Goal: Task Accomplishment & Management: Use online tool/utility

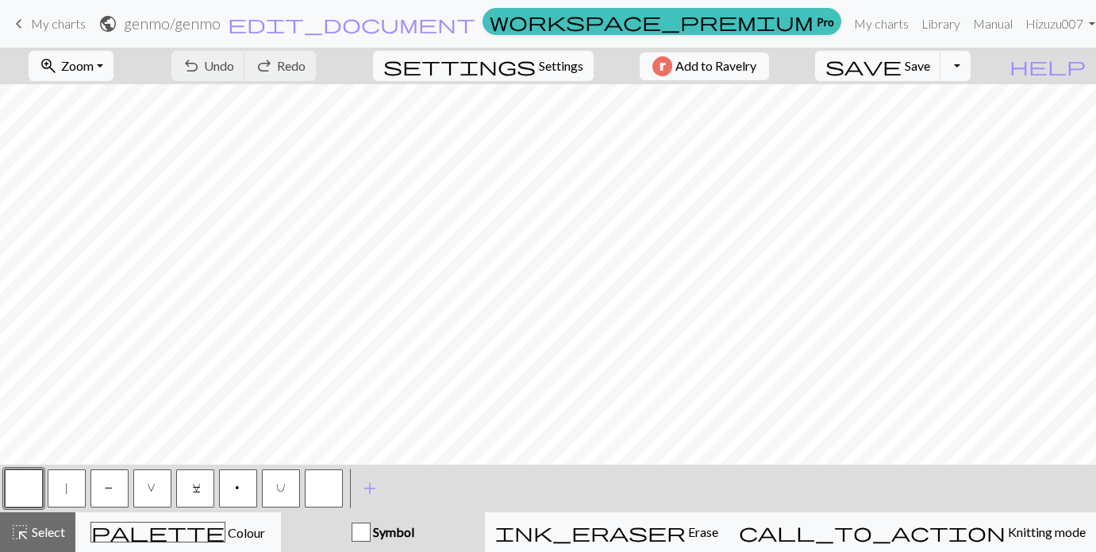
scroll to position [448, 0]
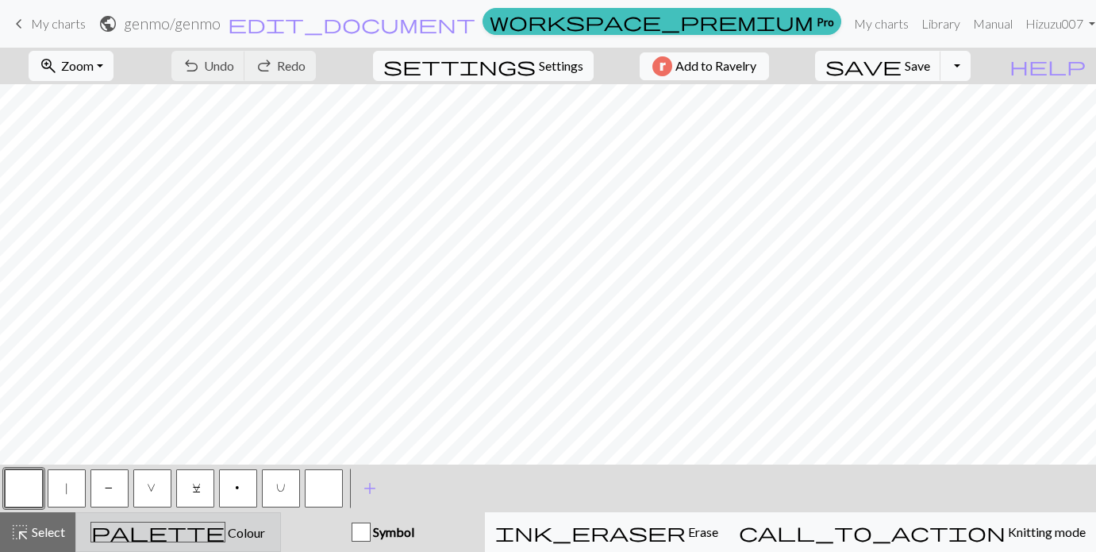
click at [257, 523] on div "palette Colour Colour" at bounding box center [178, 531] width 185 height 21
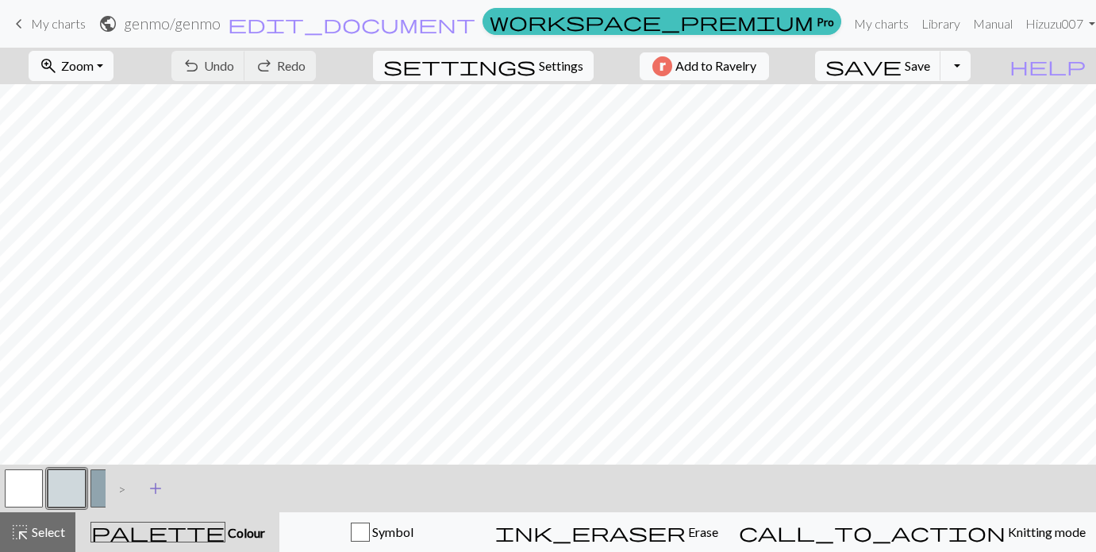
click at [156, 487] on span "add" at bounding box center [155, 488] width 19 height 22
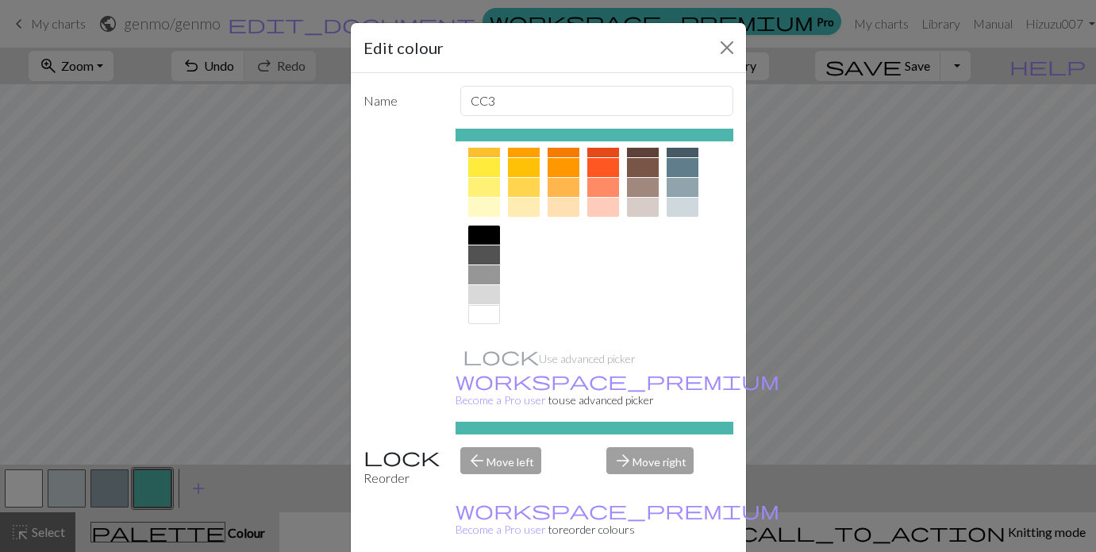
scroll to position [256, 0]
click at [486, 255] on div at bounding box center [484, 254] width 32 height 19
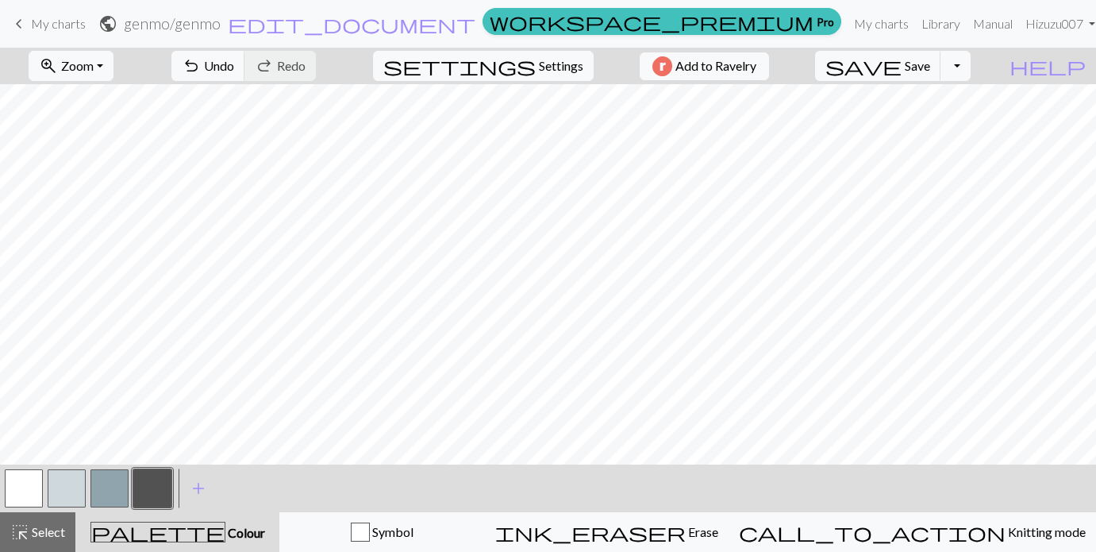
click at [22, 496] on button "button" at bounding box center [24, 488] width 38 height 38
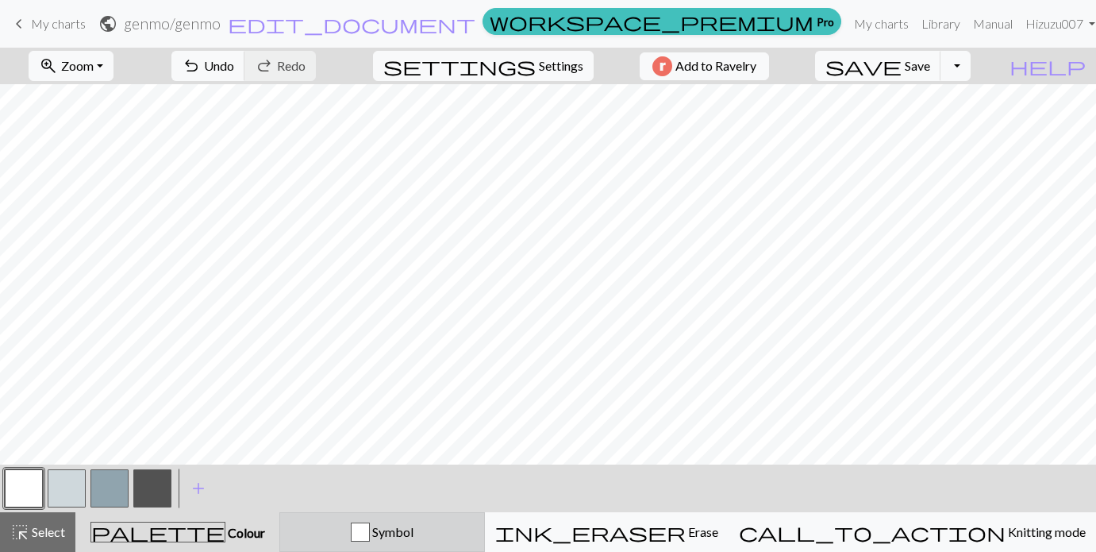
click at [414, 529] on span "Symbol" at bounding box center [392, 531] width 44 height 15
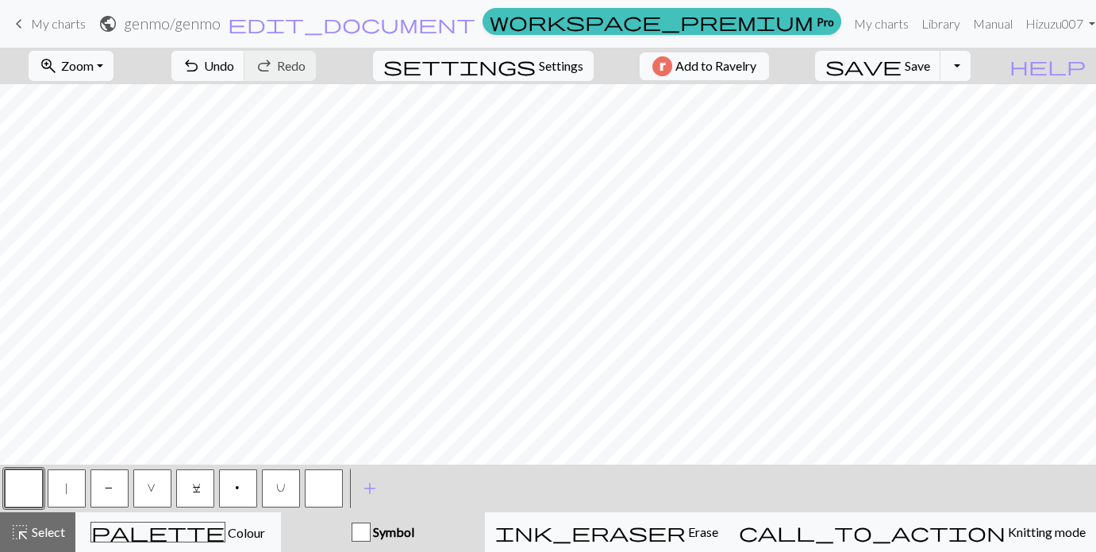
click at [164, 488] on button "V" at bounding box center [152, 488] width 38 height 38
click at [202, 480] on button "C" at bounding box center [195, 488] width 38 height 38
click at [161, 494] on button "V" at bounding box center [152, 488] width 38 height 38
click at [22, 489] on button "button" at bounding box center [24, 488] width 38 height 38
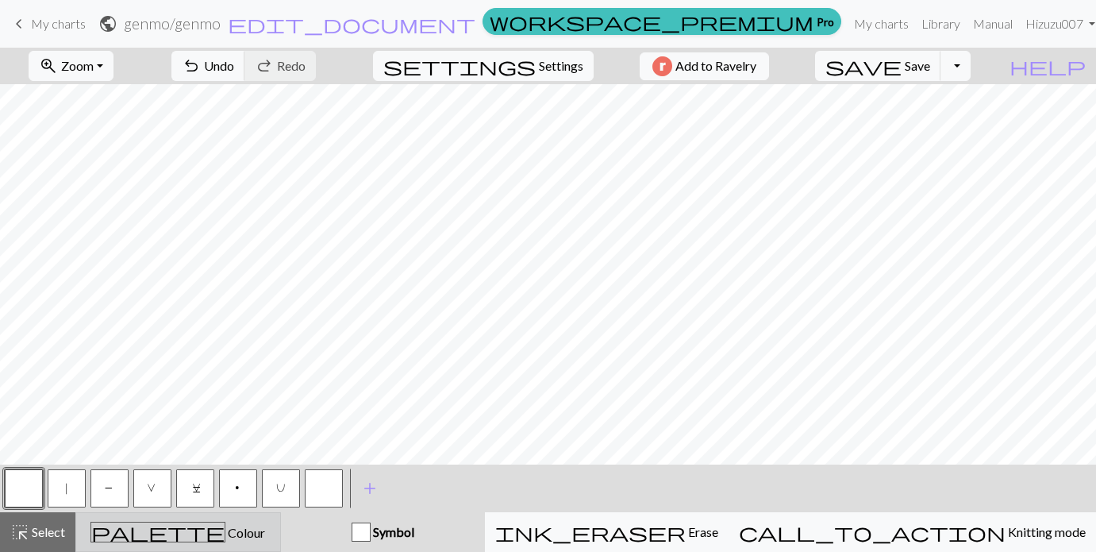
click at [255, 525] on div "palette Colour Colour" at bounding box center [178, 531] width 185 height 21
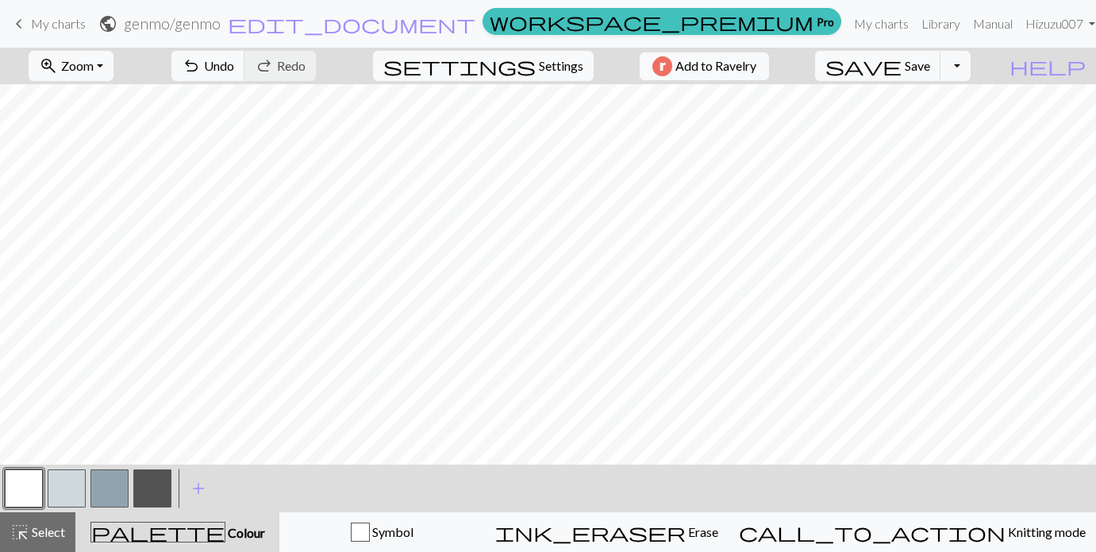
click at [66, 494] on button "button" at bounding box center [67, 488] width 38 height 38
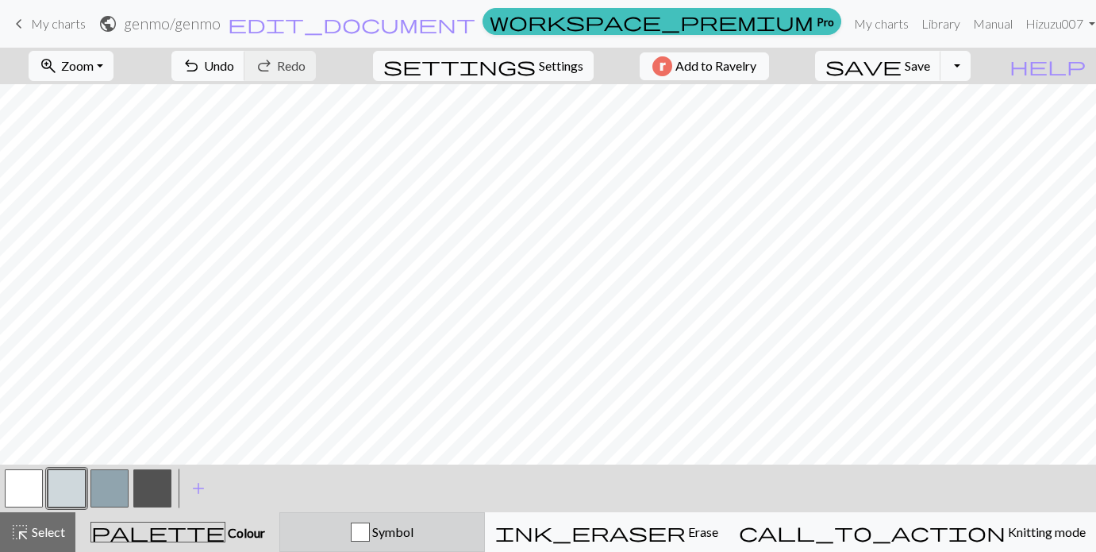
click at [394, 525] on div "Symbol" at bounding box center [382, 531] width 185 height 19
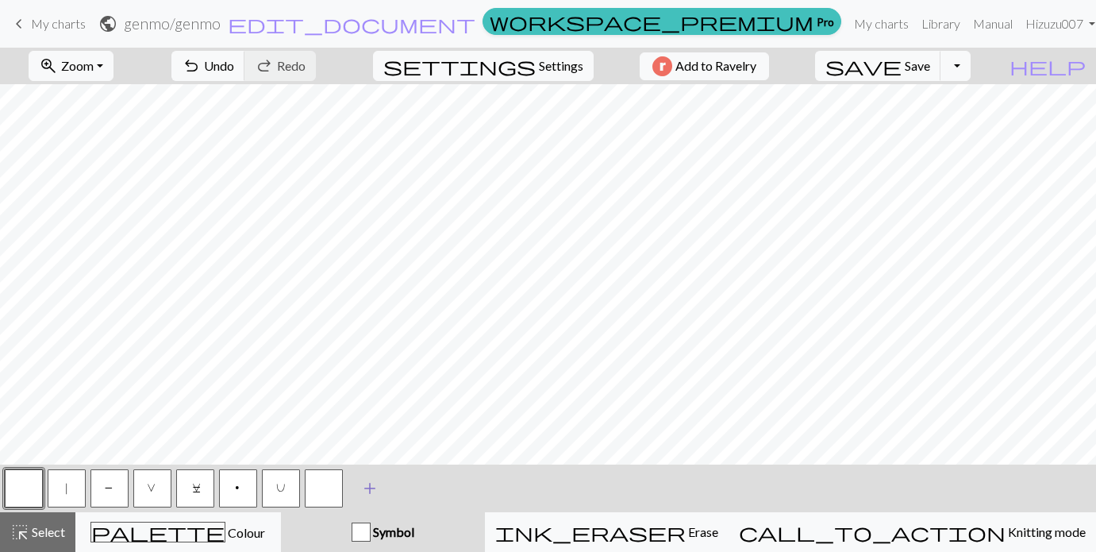
click at [371, 490] on span "add" at bounding box center [369, 488] width 19 height 22
click at [324, 479] on button "button" at bounding box center [324, 488] width 38 height 38
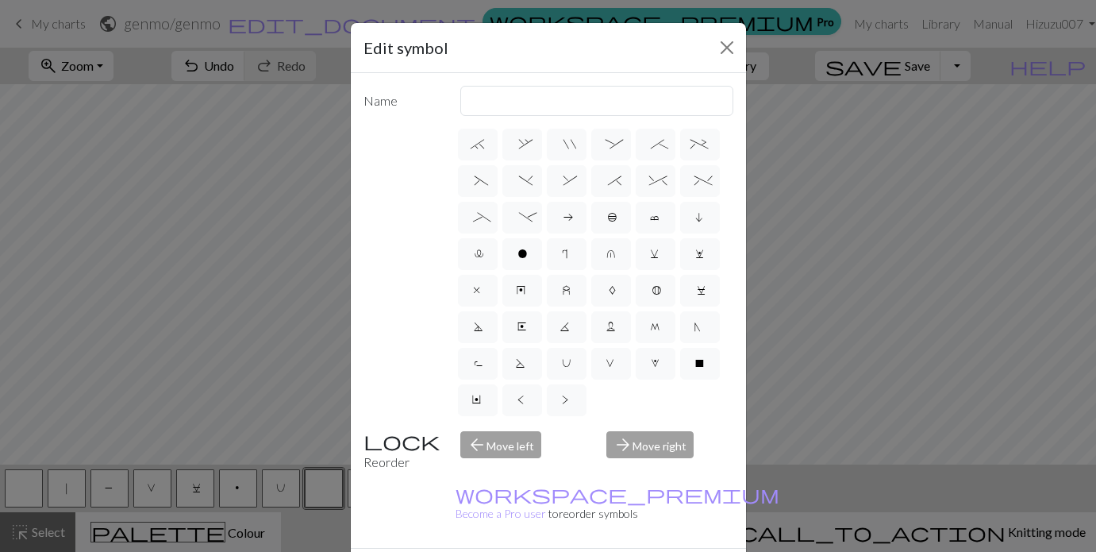
scroll to position [221, 0]
click at [524, 398] on span "<" at bounding box center [522, 402] width 10 height 16
radio input "true"
type input "twisted knit"
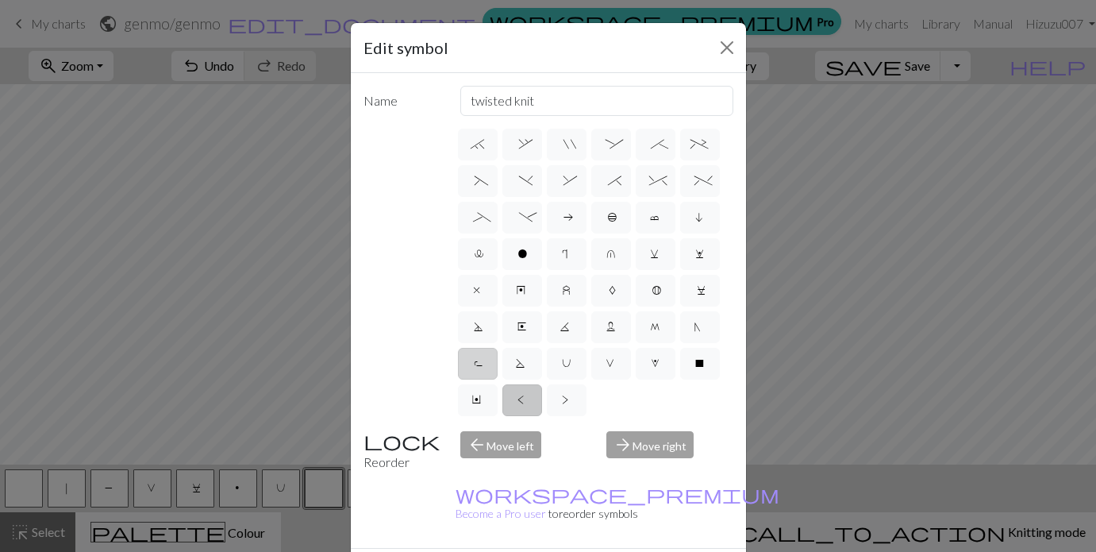
click at [476, 367] on span "R" at bounding box center [478, 365] width 10 height 16
radio input "true"
type input "purl by wrapping yarn over"
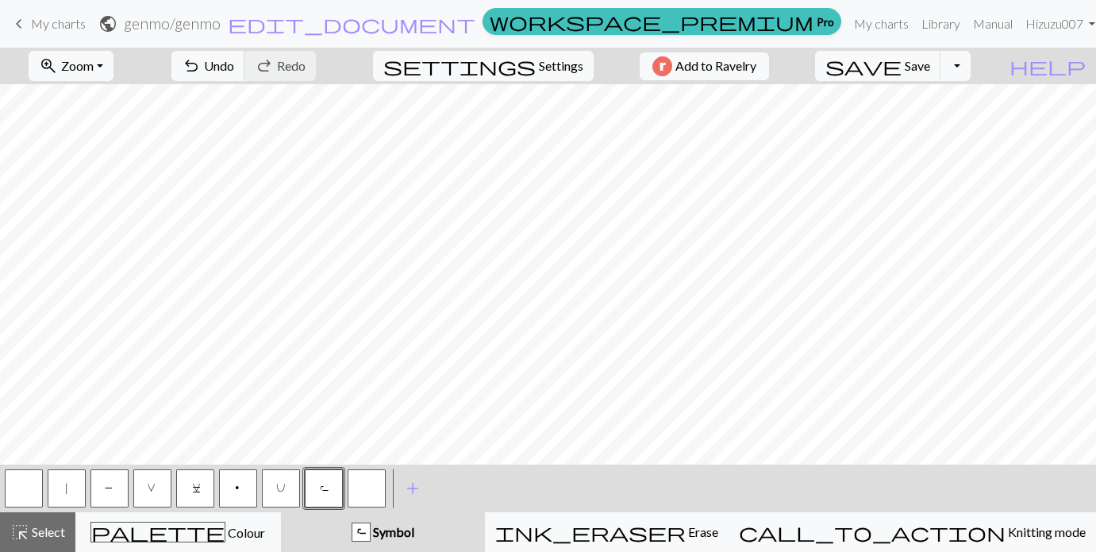
click at [156, 482] on button "V" at bounding box center [152, 488] width 38 height 38
click at [29, 486] on button "button" at bounding box center [24, 488] width 38 height 38
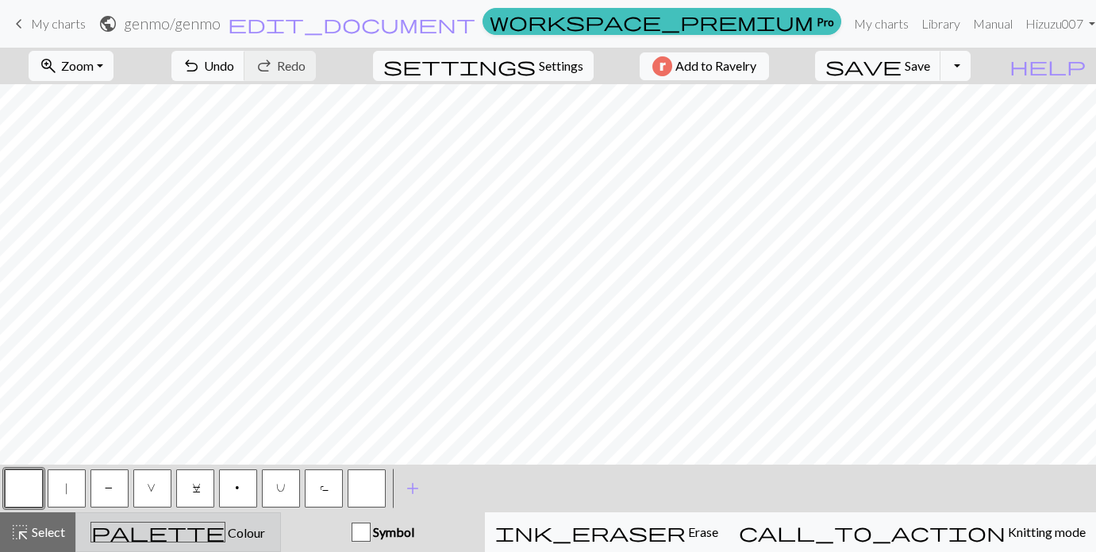
click at [172, 523] on div "palette Colour Colour" at bounding box center [178, 531] width 185 height 21
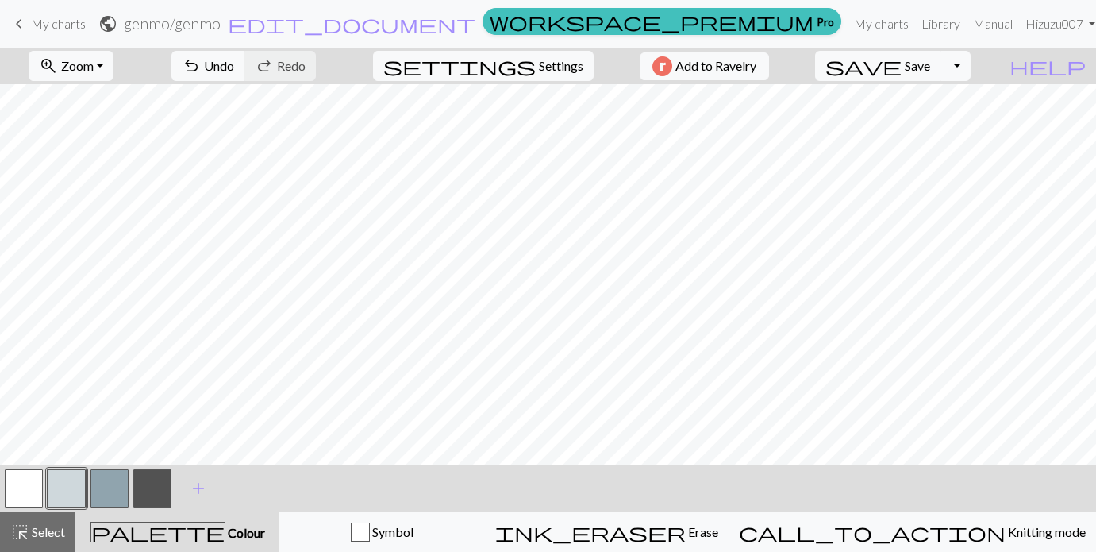
click at [23, 481] on button "button" at bounding box center [24, 488] width 38 height 38
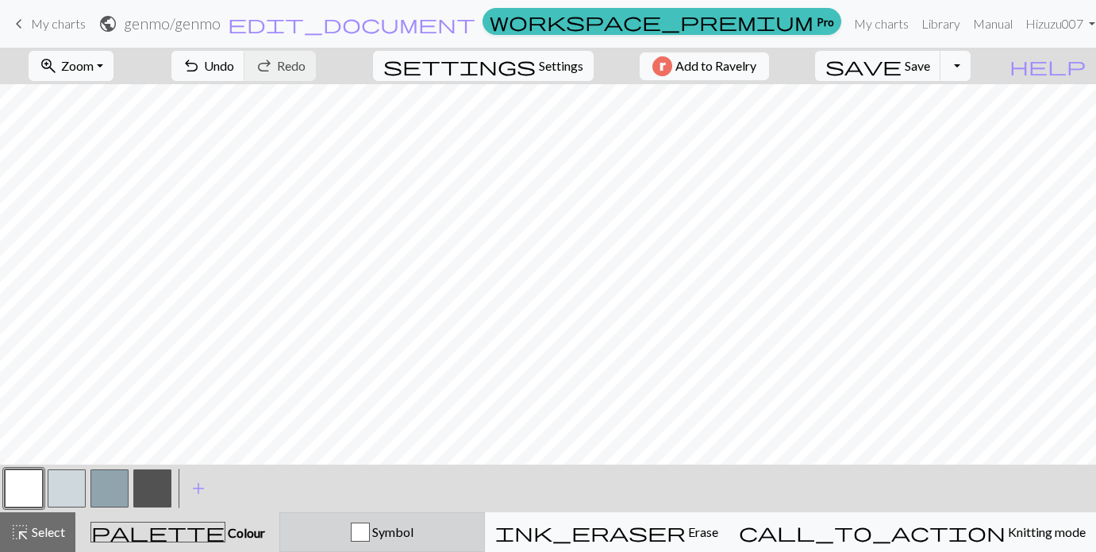
click at [370, 527] on div "button" at bounding box center [360, 531] width 19 height 19
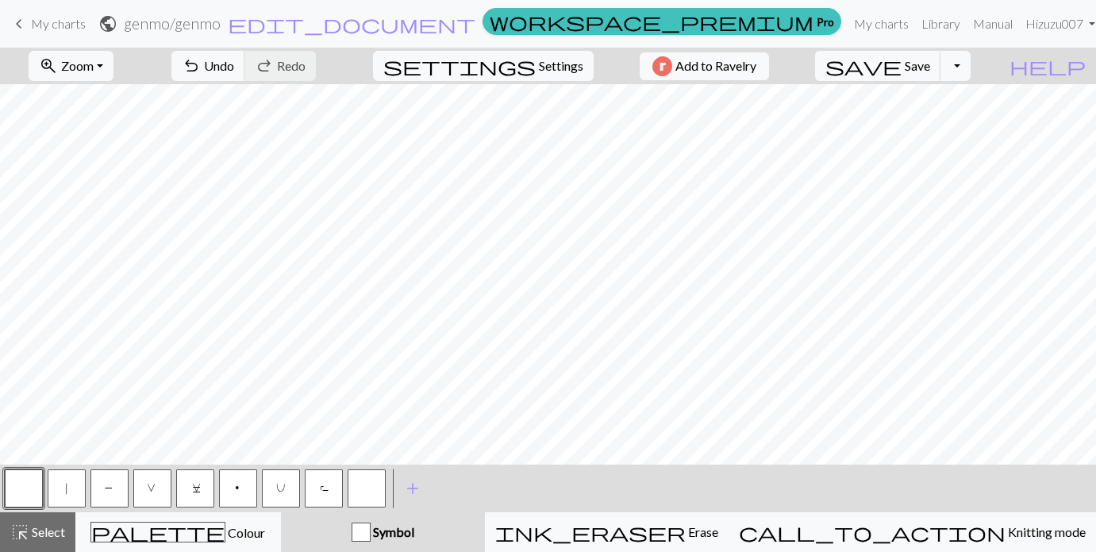
click at [325, 483] on span "R" at bounding box center [324, 490] width 10 height 16
click at [147, 490] on button "V" at bounding box center [152, 488] width 38 height 38
click at [322, 491] on span "R" at bounding box center [324, 490] width 10 height 16
click at [156, 480] on button "V" at bounding box center [152, 488] width 38 height 38
click at [187, 495] on button "C" at bounding box center [195, 488] width 38 height 38
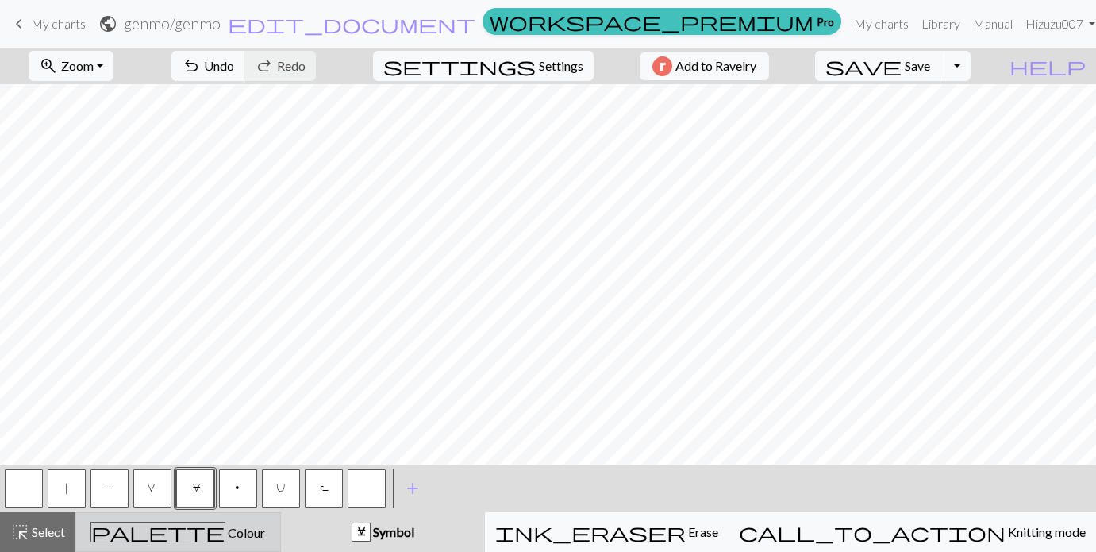
click at [260, 519] on button "palette Colour Colour" at bounding box center [178, 532] width 206 height 40
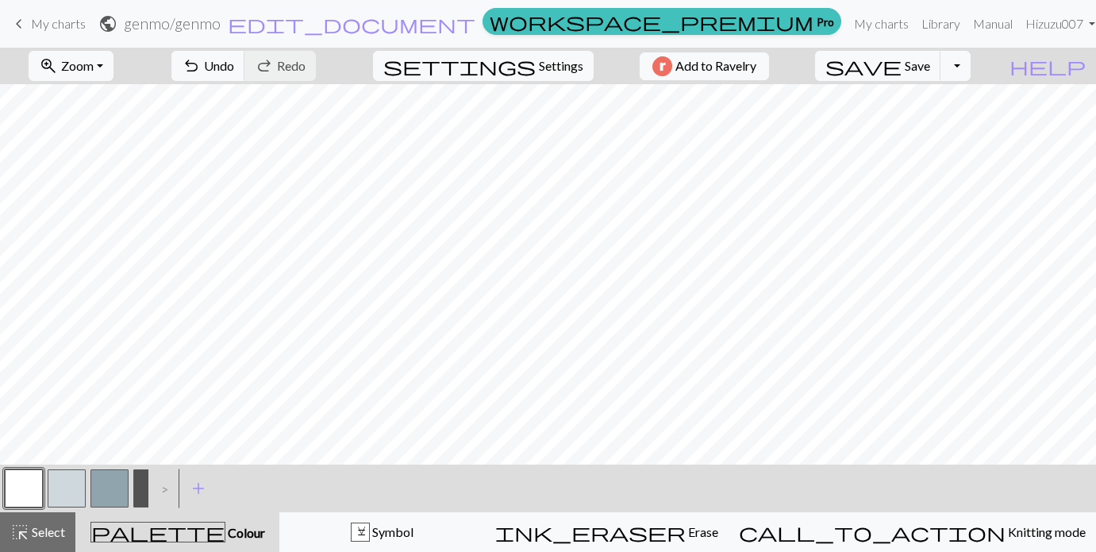
click at [57, 498] on button "button" at bounding box center [67, 488] width 38 height 38
click at [107, 486] on button "button" at bounding box center [109, 488] width 38 height 38
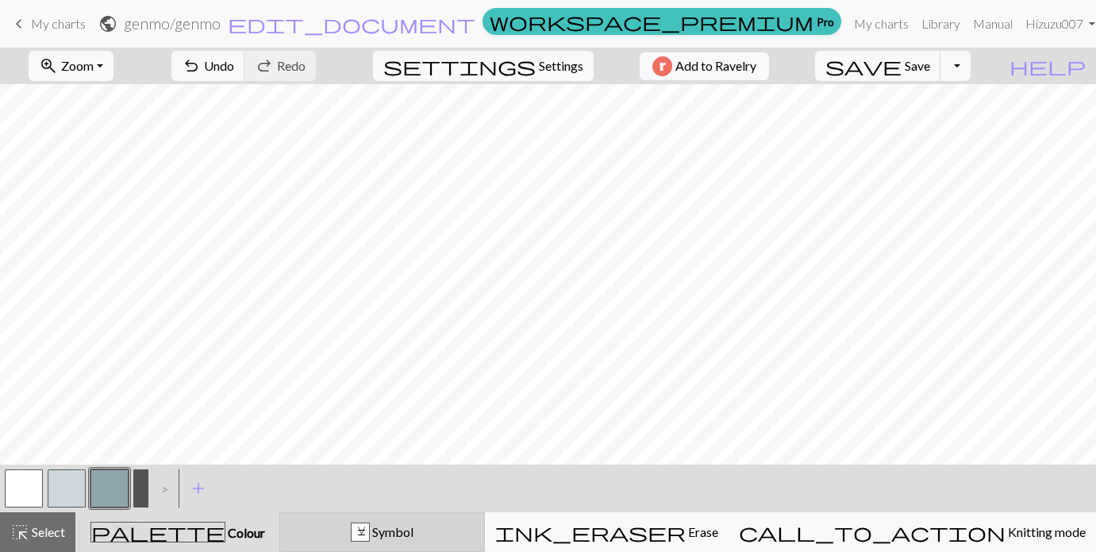
click at [410, 547] on button "C Symbol" at bounding box center [382, 532] width 206 height 40
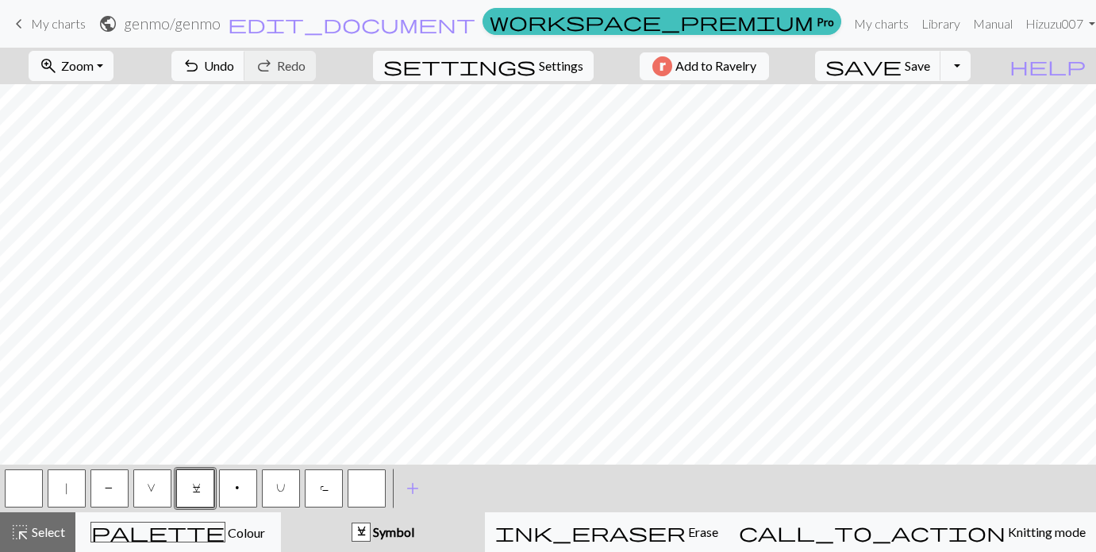
click at [322, 483] on span "R" at bounding box center [324, 490] width 10 height 16
click at [155, 489] on span "V" at bounding box center [152, 490] width 11 height 16
click at [314, 482] on button "R" at bounding box center [324, 488] width 38 height 38
click at [149, 488] on span "V" at bounding box center [152, 490] width 11 height 16
click at [193, 475] on button "C" at bounding box center [195, 488] width 38 height 38
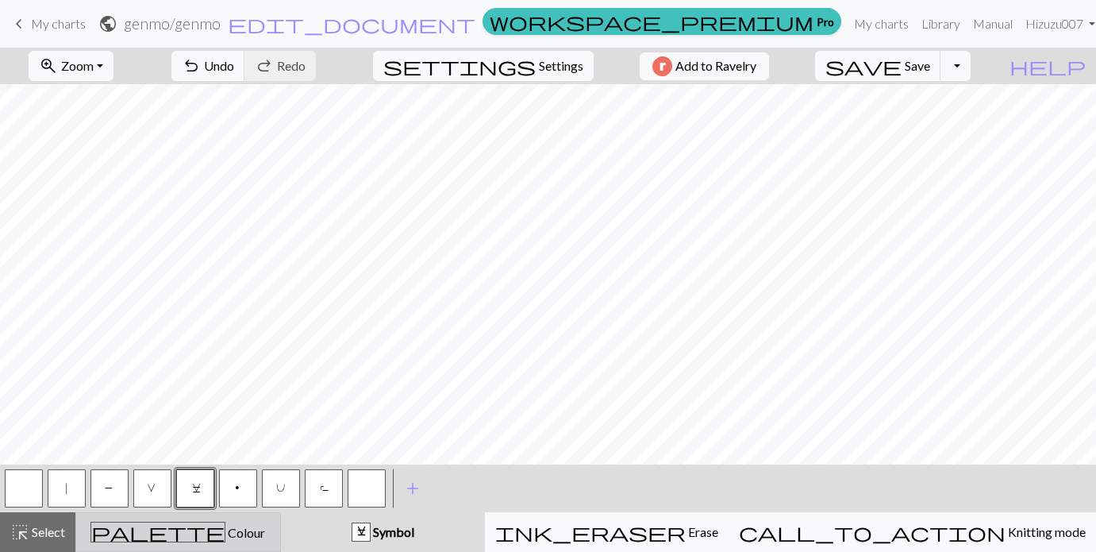
click at [225, 528] on span "Colour" at bounding box center [245, 532] width 40 height 15
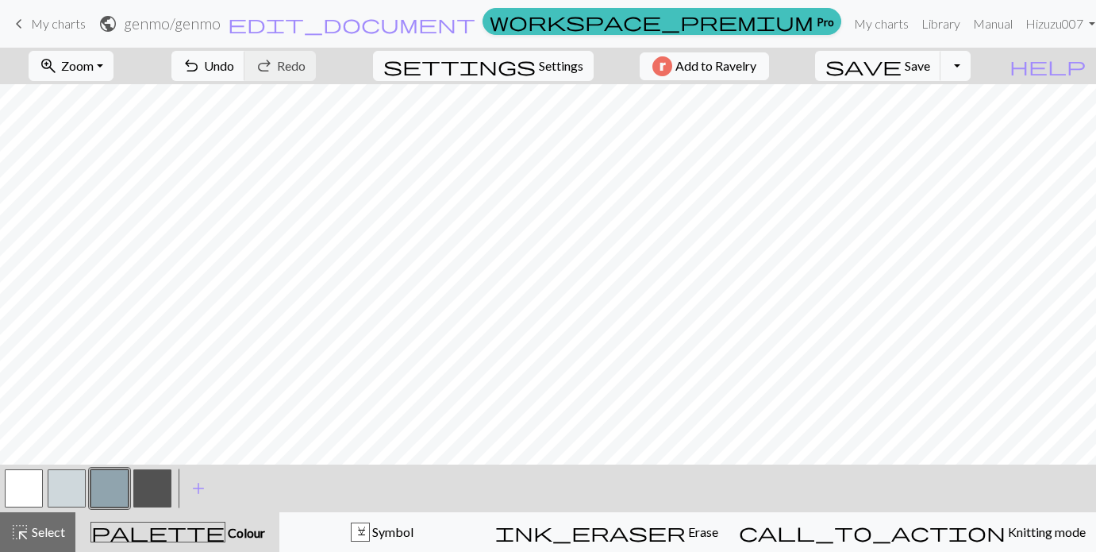
click at [30, 482] on button "button" at bounding box center [24, 488] width 38 height 38
click at [69, 490] on button "button" at bounding box center [67, 488] width 38 height 38
click at [25, 491] on button "button" at bounding box center [24, 488] width 38 height 38
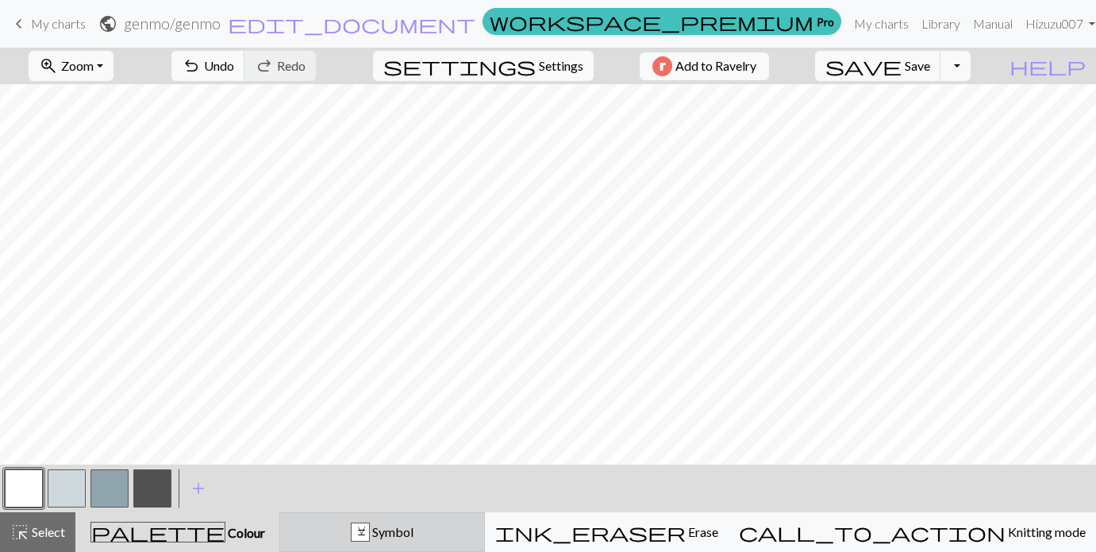
click at [365, 525] on div "C Symbol" at bounding box center [382, 531] width 185 height 19
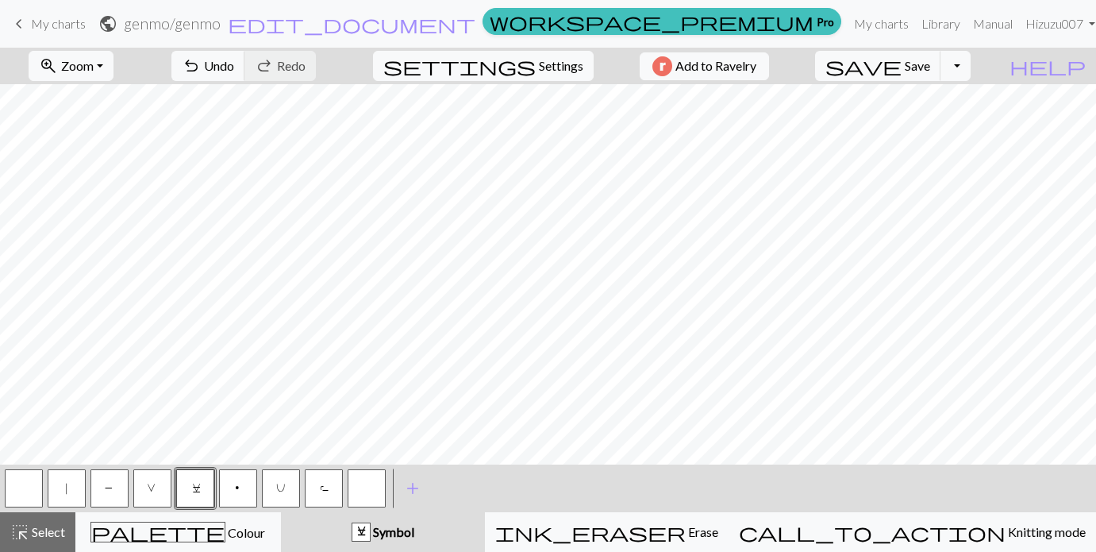
click at [150, 488] on span "V" at bounding box center [152, 490] width 11 height 16
click at [203, 480] on button "C" at bounding box center [195, 488] width 38 height 38
click at [151, 491] on span "V" at bounding box center [152, 490] width 11 height 16
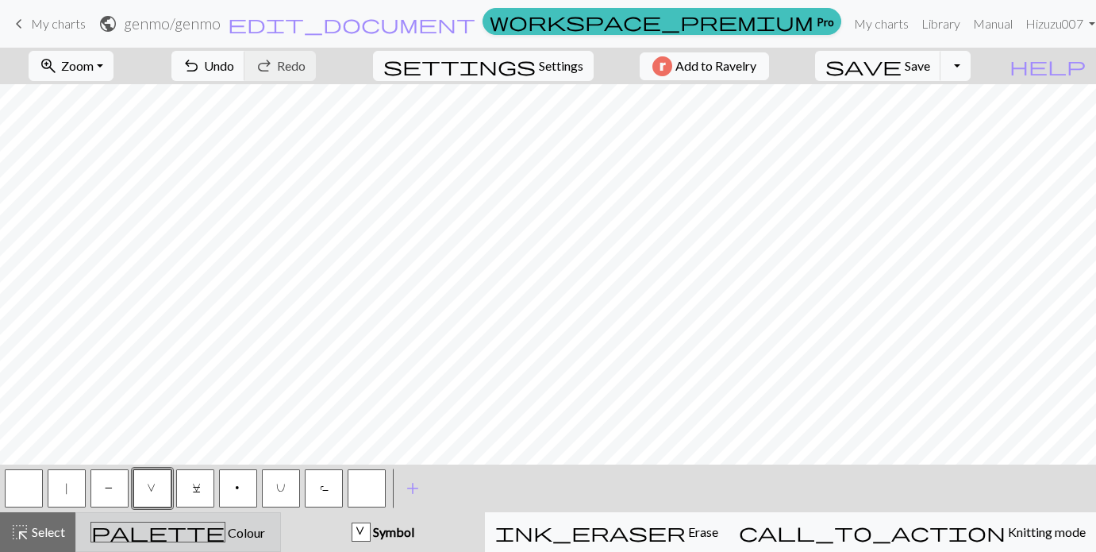
click at [256, 528] on div "palette Colour Colour" at bounding box center [178, 531] width 185 height 21
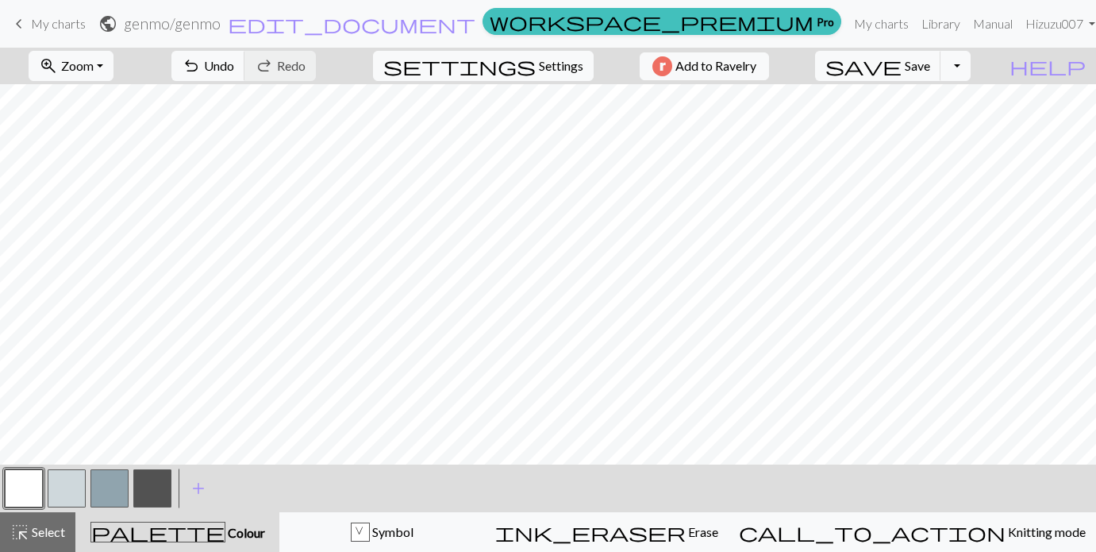
click at [121, 500] on button "button" at bounding box center [109, 488] width 38 height 38
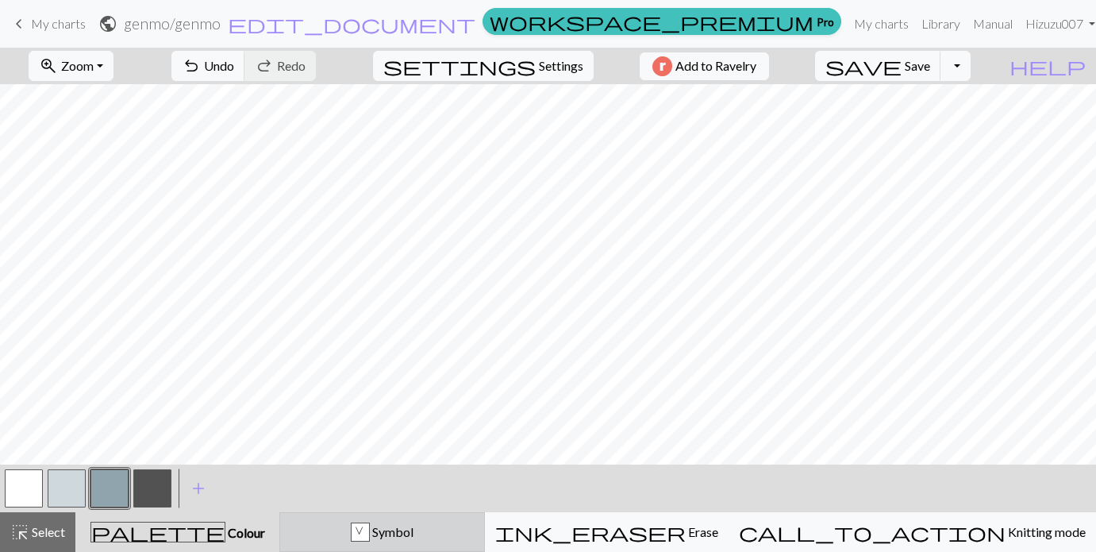
click at [398, 522] on div "V Symbol" at bounding box center [382, 531] width 185 height 19
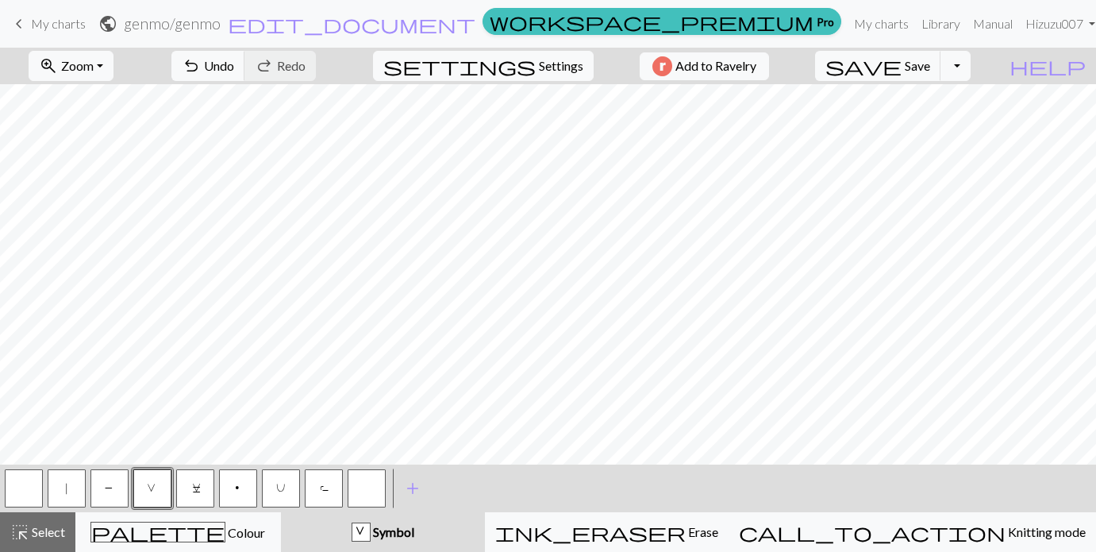
click at [282, 486] on span "U" at bounding box center [281, 490] width 10 height 16
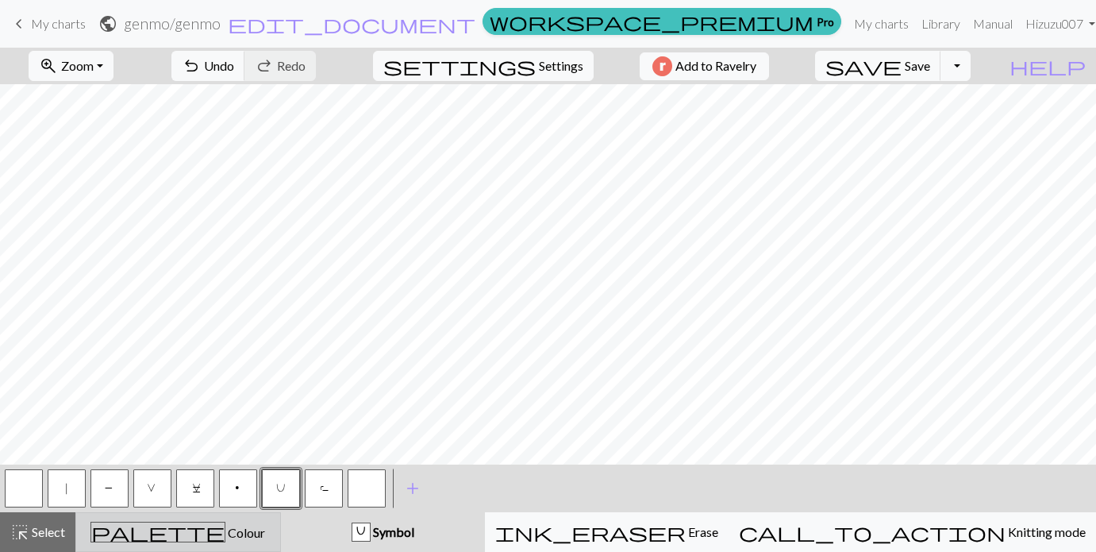
click at [133, 522] on div "palette Colour Colour" at bounding box center [178, 531] width 185 height 21
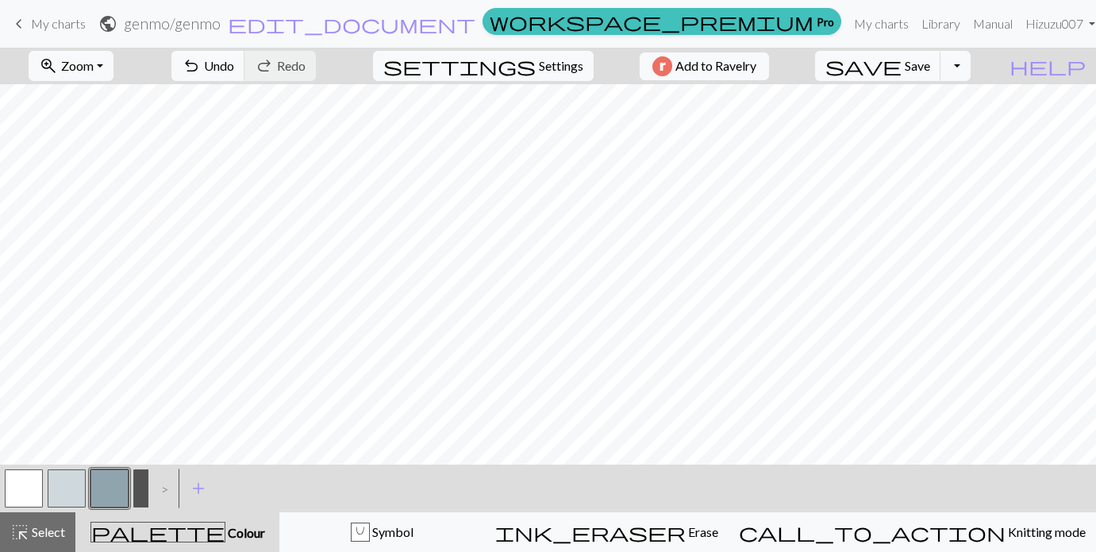
click at [25, 482] on button "button" at bounding box center [24, 488] width 38 height 38
click at [69, 483] on button "button" at bounding box center [67, 488] width 38 height 38
click at [20, 487] on button "button" at bounding box center [24, 488] width 38 height 38
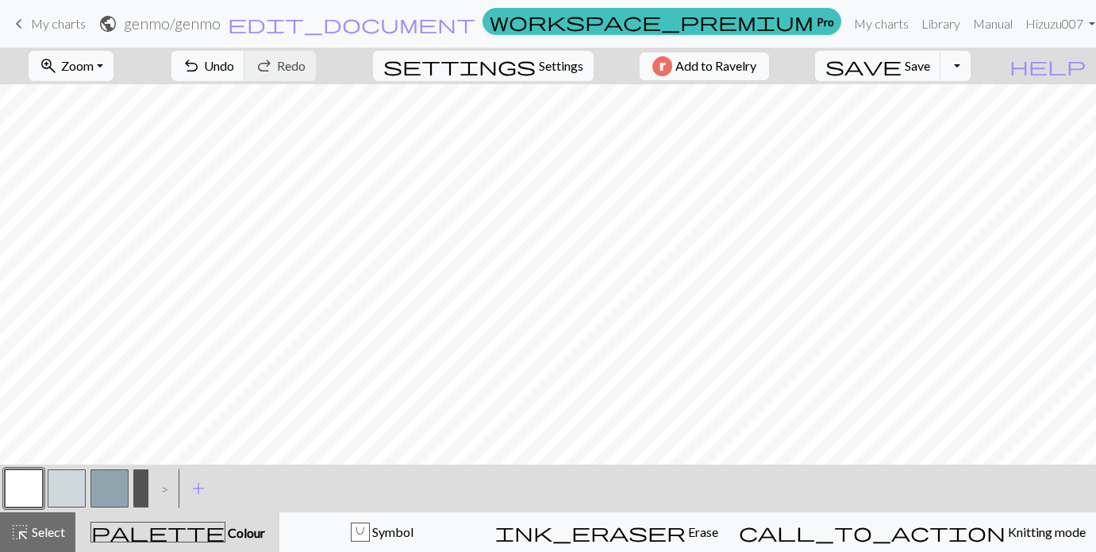
click at [115, 477] on button "button" at bounding box center [109, 488] width 38 height 38
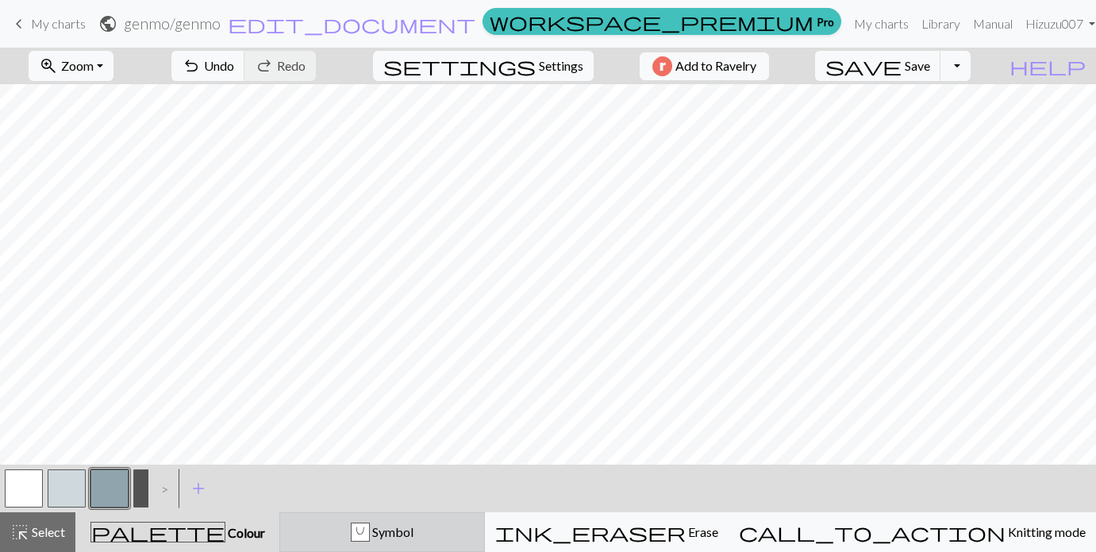
click at [414, 525] on span "Symbol" at bounding box center [392, 531] width 44 height 15
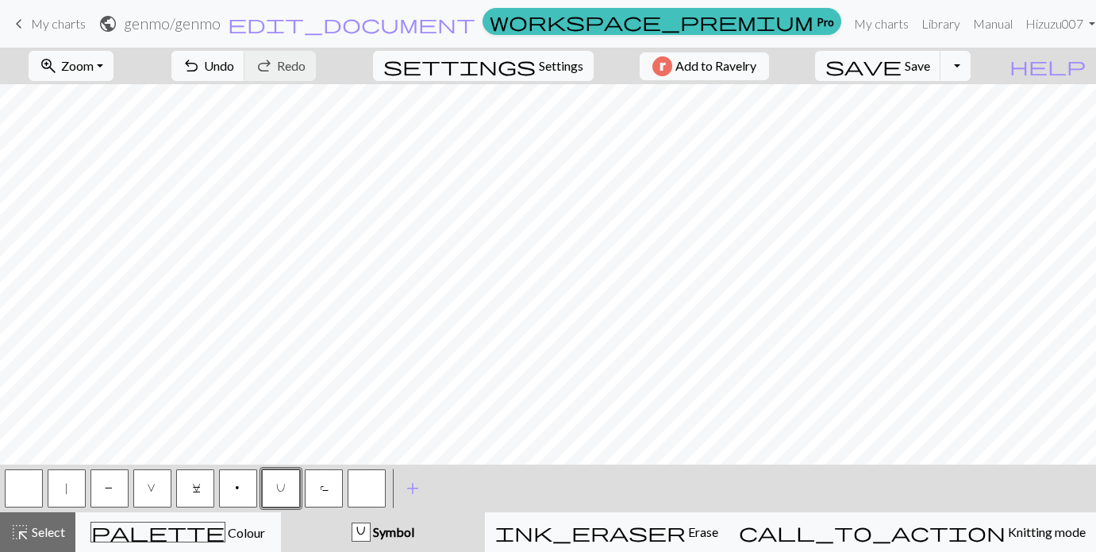
click at [282, 491] on span "U" at bounding box center [281, 490] width 10 height 16
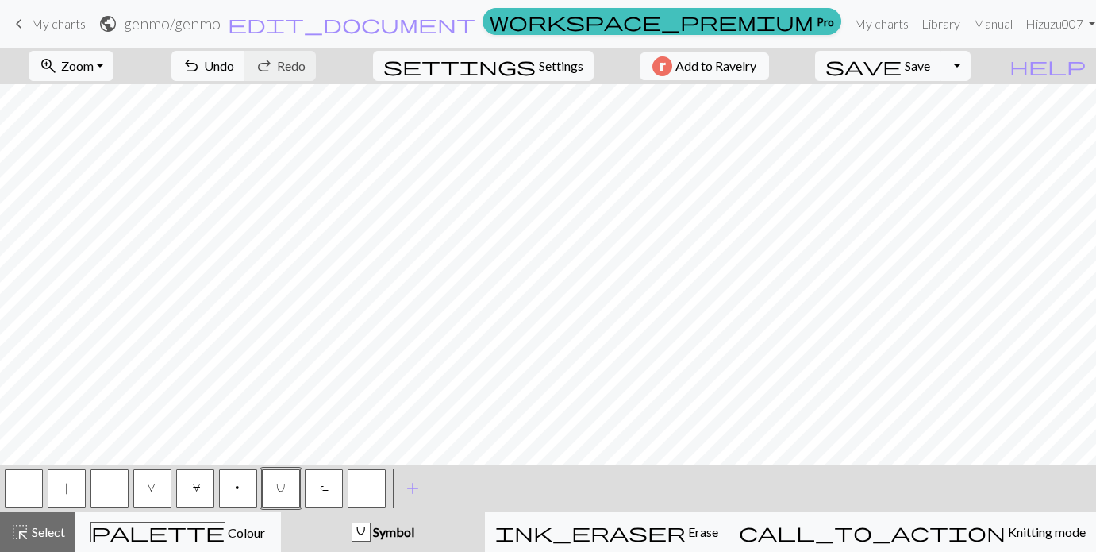
click at [290, 483] on button "U" at bounding box center [281, 488] width 38 height 38
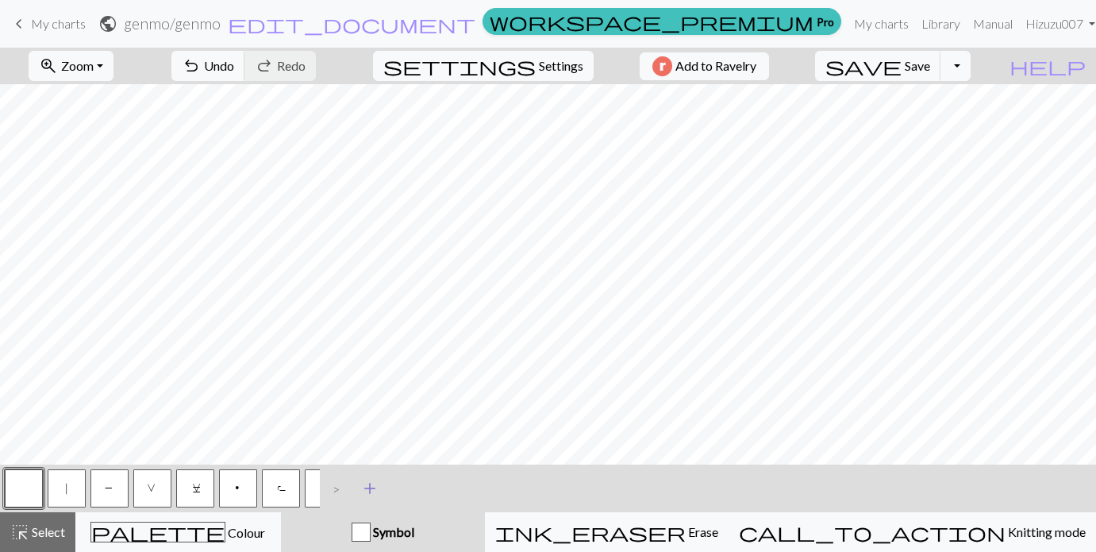
click at [371, 485] on span "add" at bounding box center [369, 488] width 19 height 22
click at [410, 490] on span "add" at bounding box center [412, 488] width 19 height 22
click at [327, 486] on button "button" at bounding box center [324, 488] width 38 height 38
click at [325, 486] on button "button" at bounding box center [324, 488] width 38 height 38
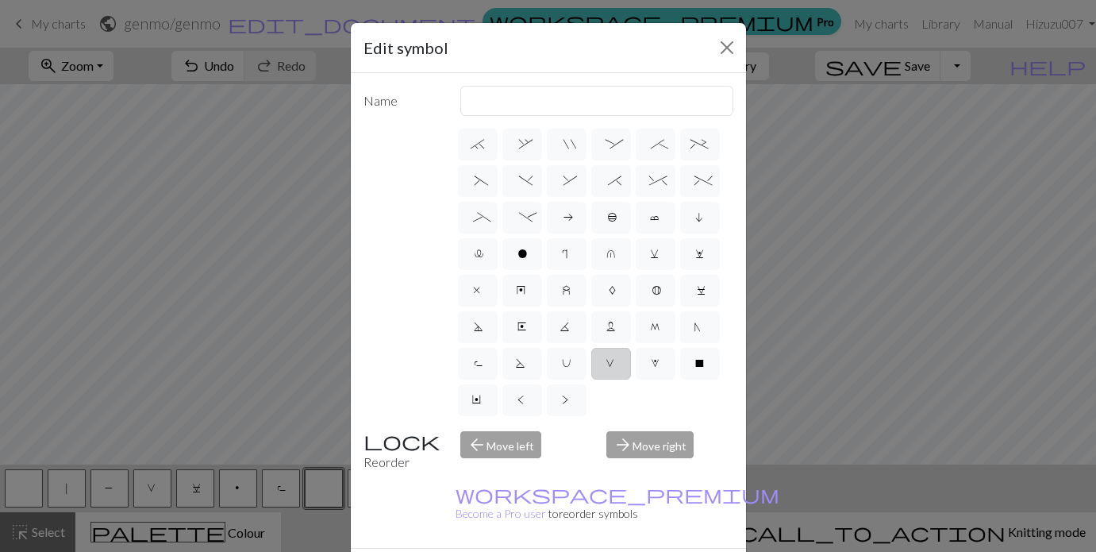
scroll to position [221, 0]
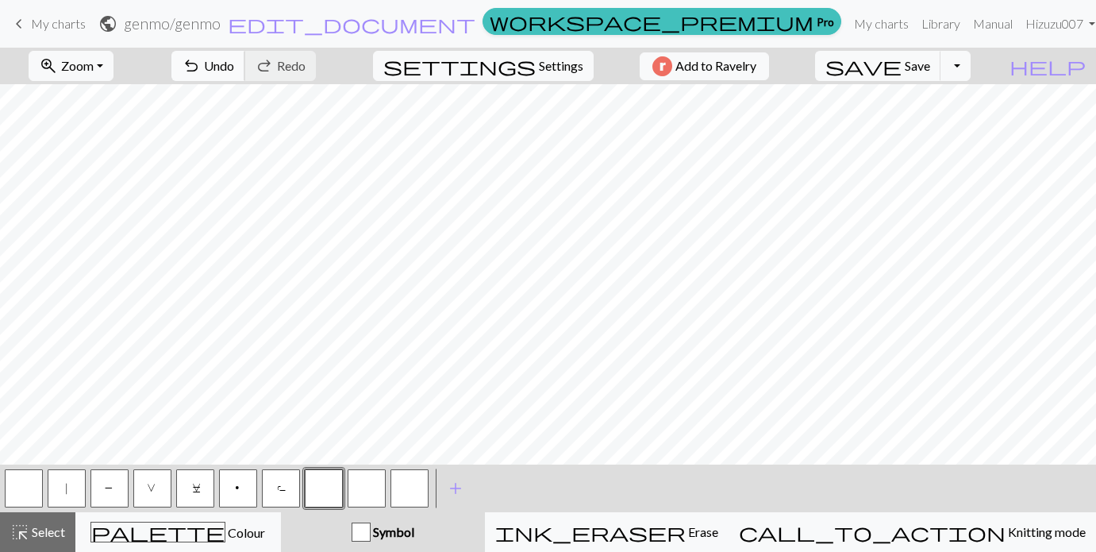
click at [201, 68] on span "undo" at bounding box center [191, 66] width 19 height 22
click at [201, 66] on span "undo" at bounding box center [191, 66] width 19 height 22
click at [286, 483] on button "U" at bounding box center [281, 488] width 38 height 38
click at [930, 71] on span "Save" at bounding box center [917, 65] width 25 height 15
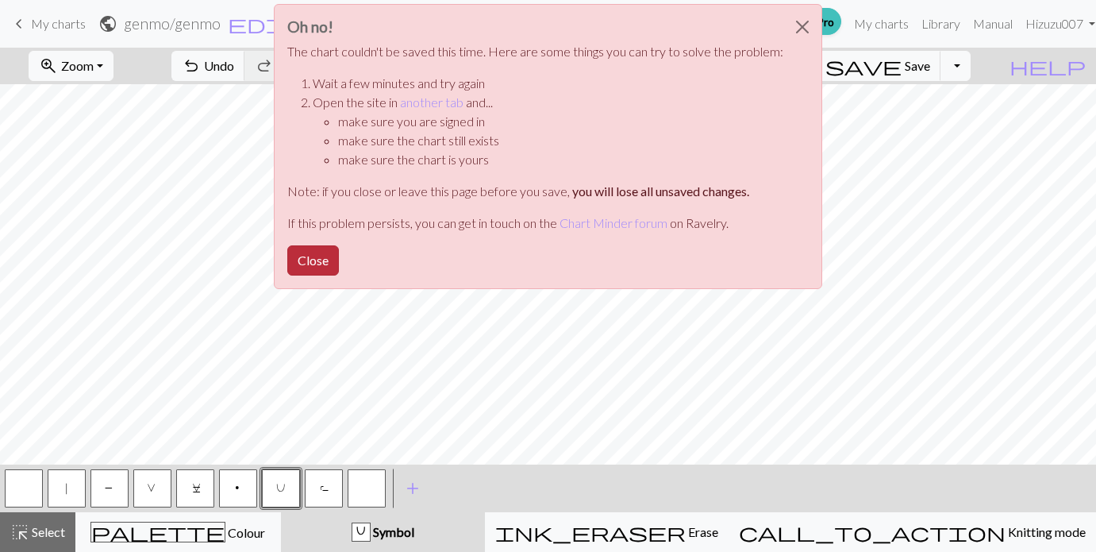
click at [313, 253] on button "Close" at bounding box center [313, 260] width 52 height 30
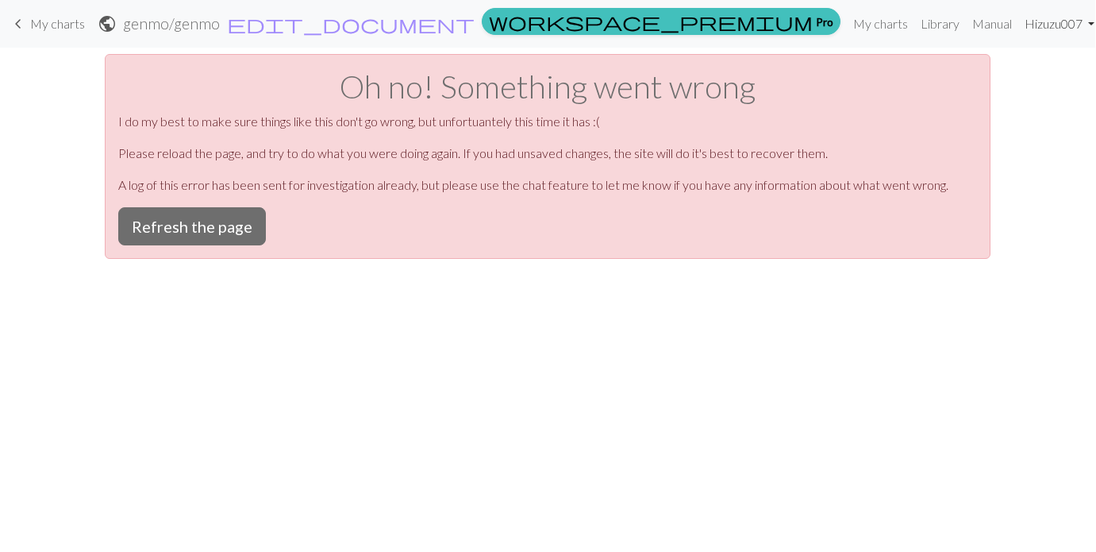
scroll to position [0, 0]
click at [233, 233] on button "Refresh the page" at bounding box center [193, 226] width 148 height 38
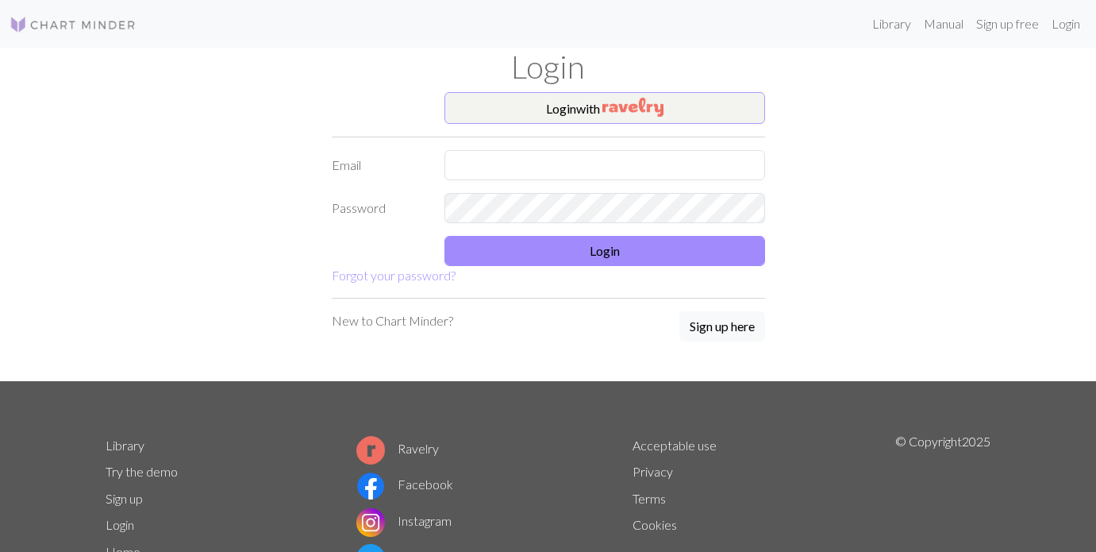
click at [621, 113] on img "button" at bounding box center [632, 107] width 61 height 19
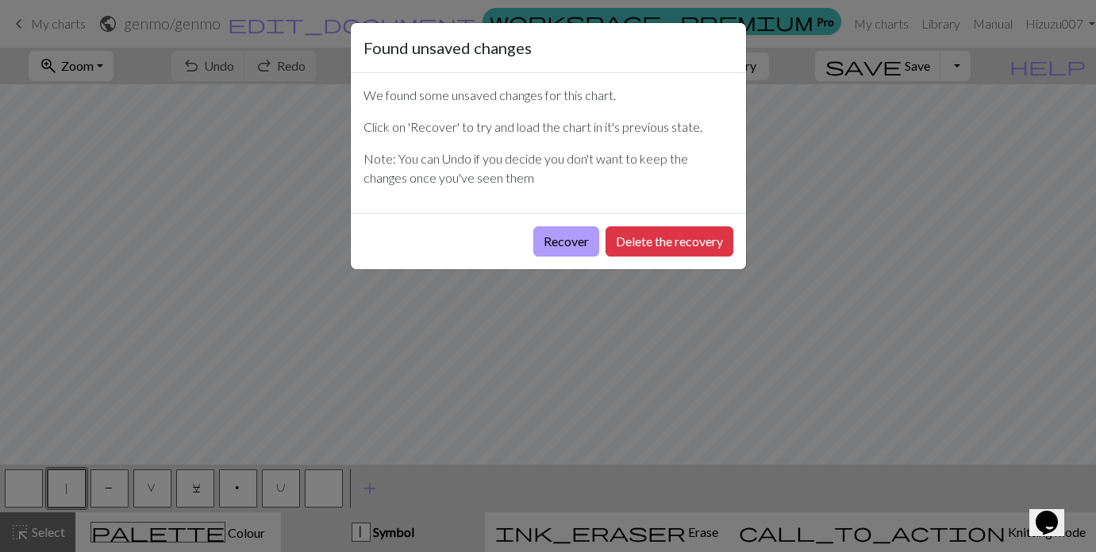
click at [563, 248] on button "Recover" at bounding box center [566, 241] width 66 height 30
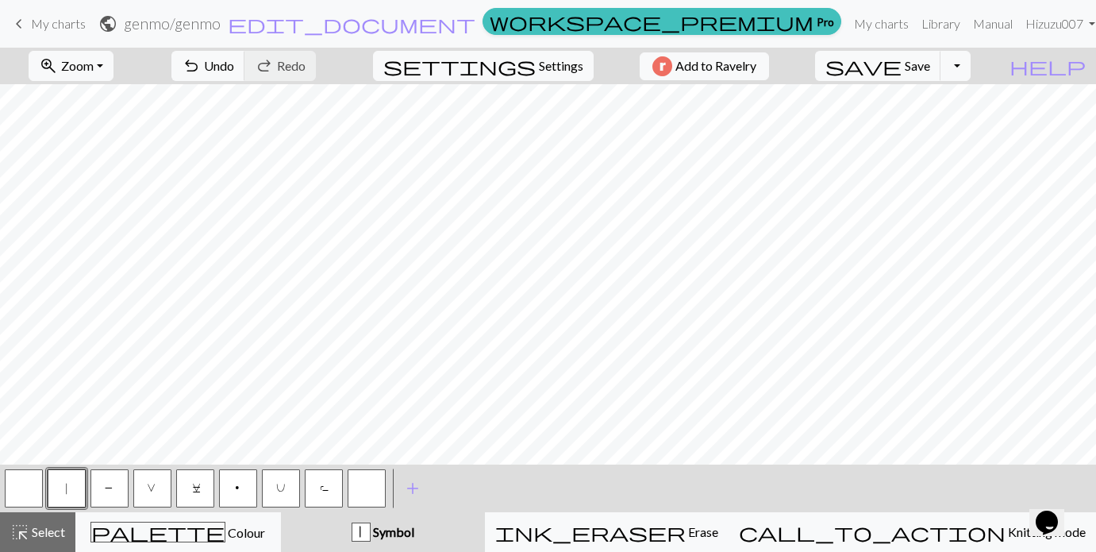
scroll to position [416, 0]
click at [930, 67] on span "Save" at bounding box center [917, 65] width 25 height 15
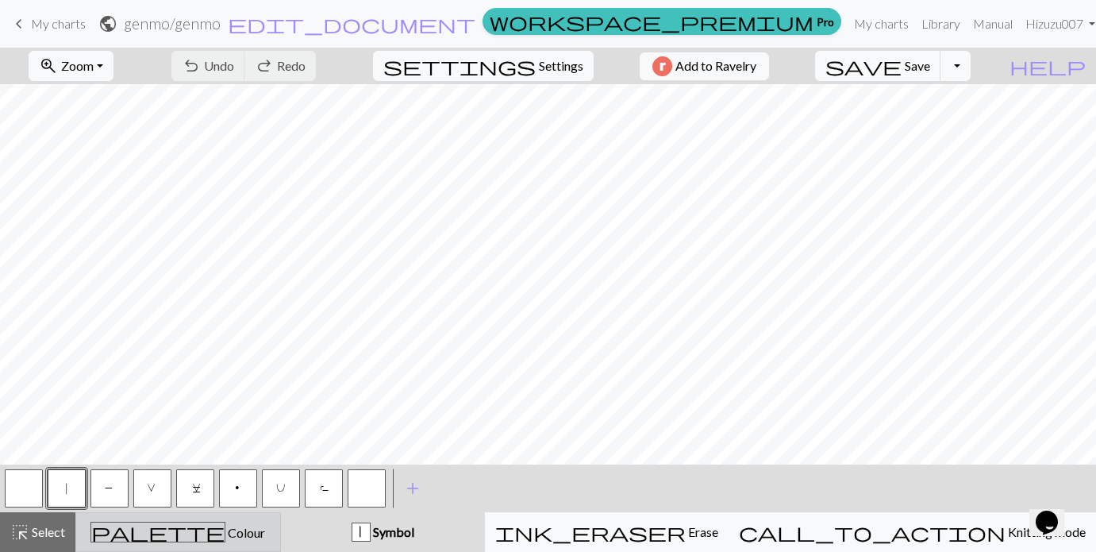
click at [124, 529] on div "palette Colour Colour" at bounding box center [178, 531] width 185 height 21
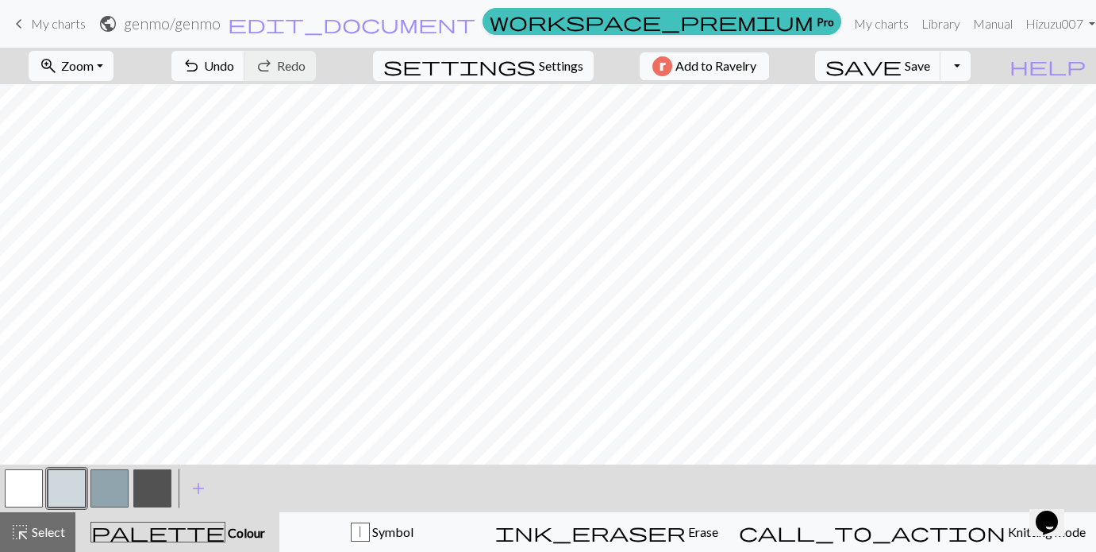
click at [26, 485] on button "button" at bounding box center [24, 488] width 38 height 38
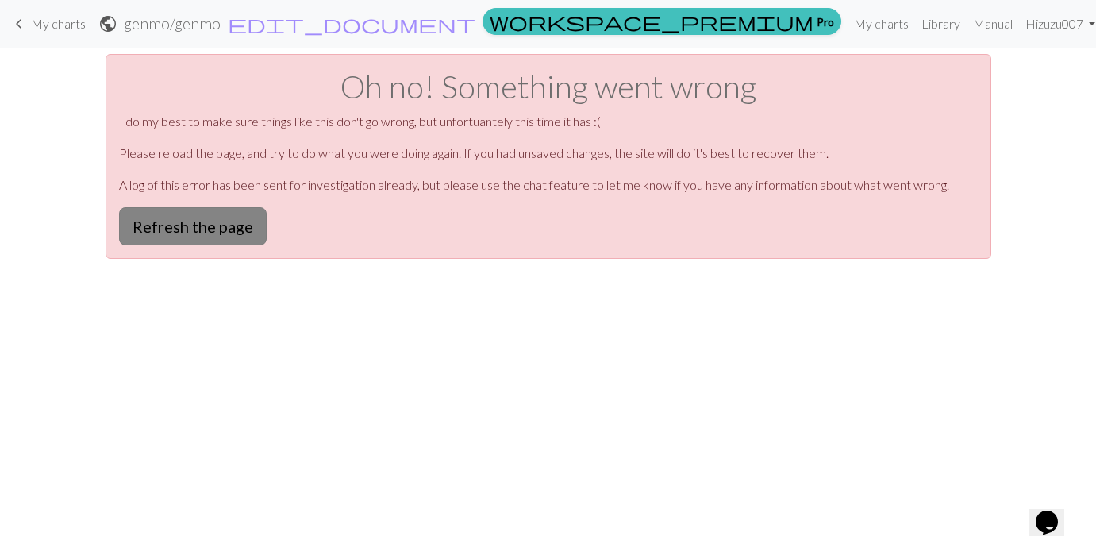
click at [204, 232] on button "Refresh the page" at bounding box center [193, 226] width 148 height 38
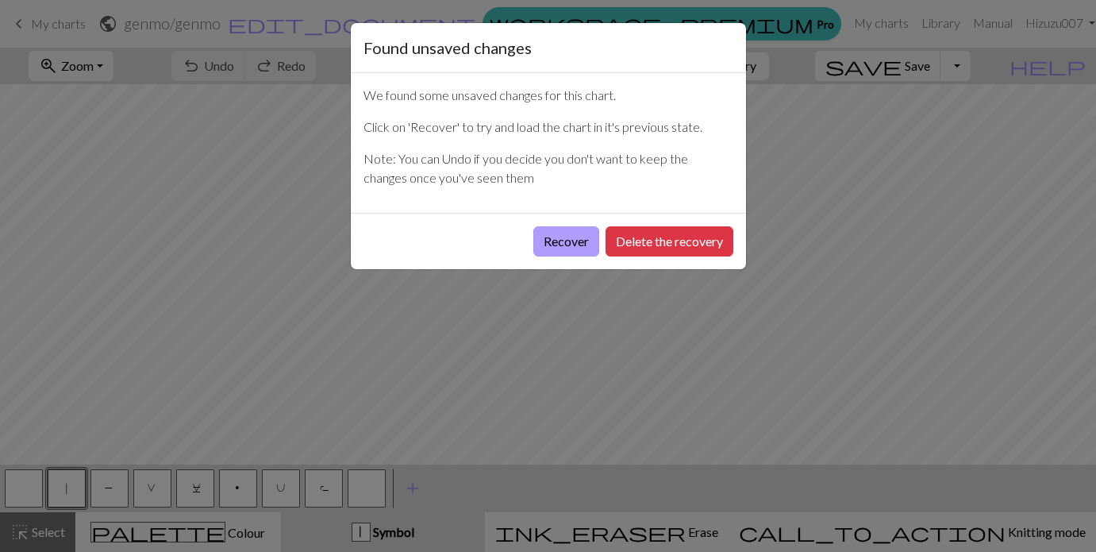
click at [567, 233] on button "Recover" at bounding box center [566, 241] width 66 height 30
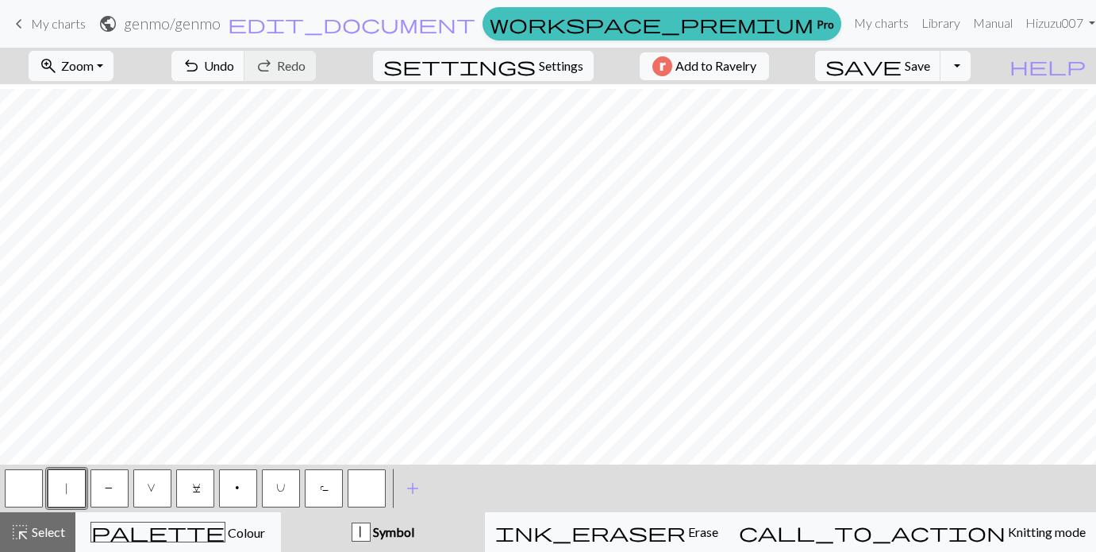
scroll to position [425, 0]
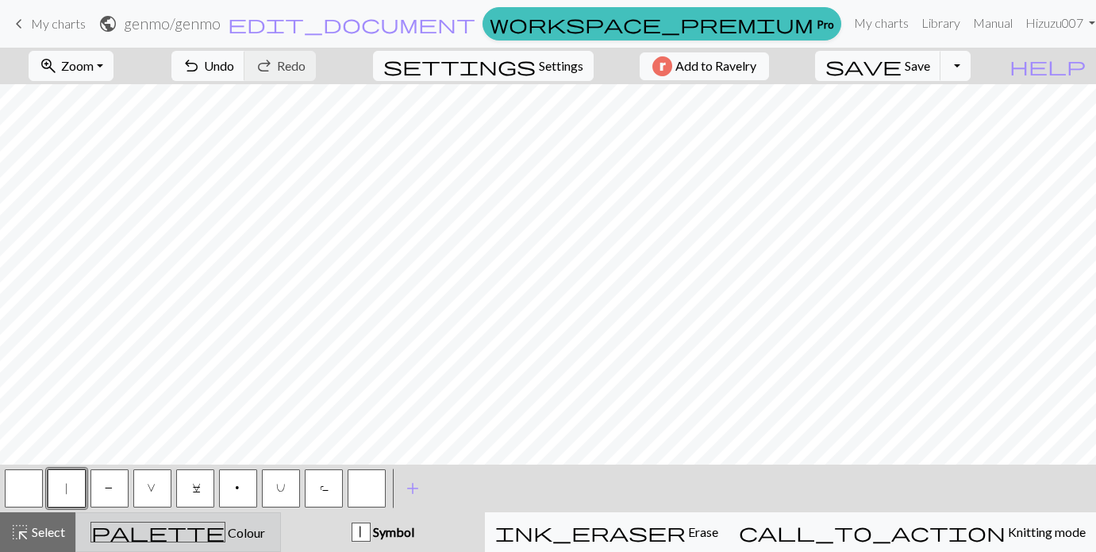
click at [211, 521] on div "palette Colour Colour" at bounding box center [178, 531] width 185 height 21
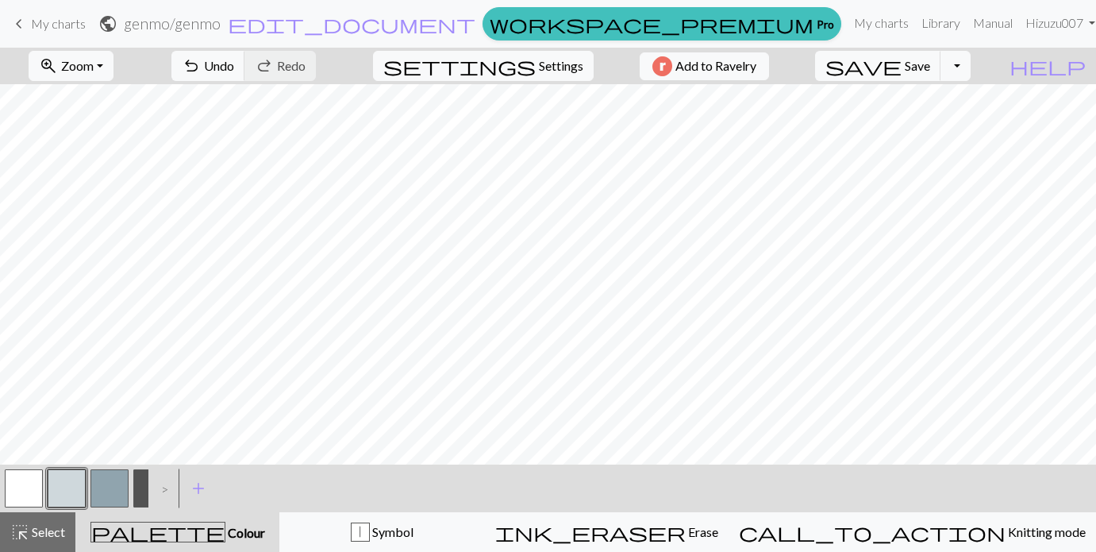
click at [145, 483] on button "button" at bounding box center [152, 488] width 38 height 38
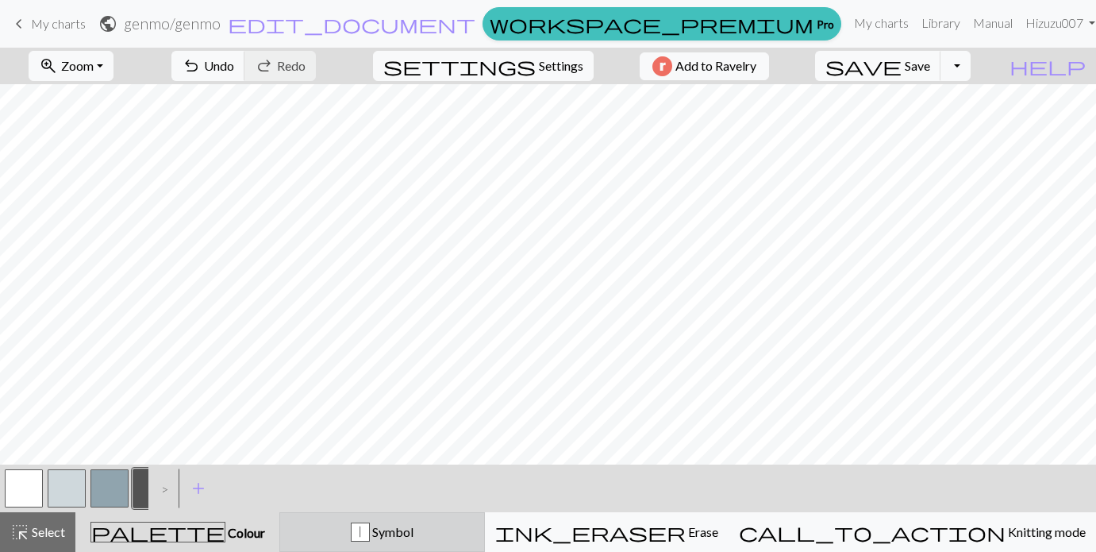
click at [414, 529] on span "Symbol" at bounding box center [392, 531] width 44 height 15
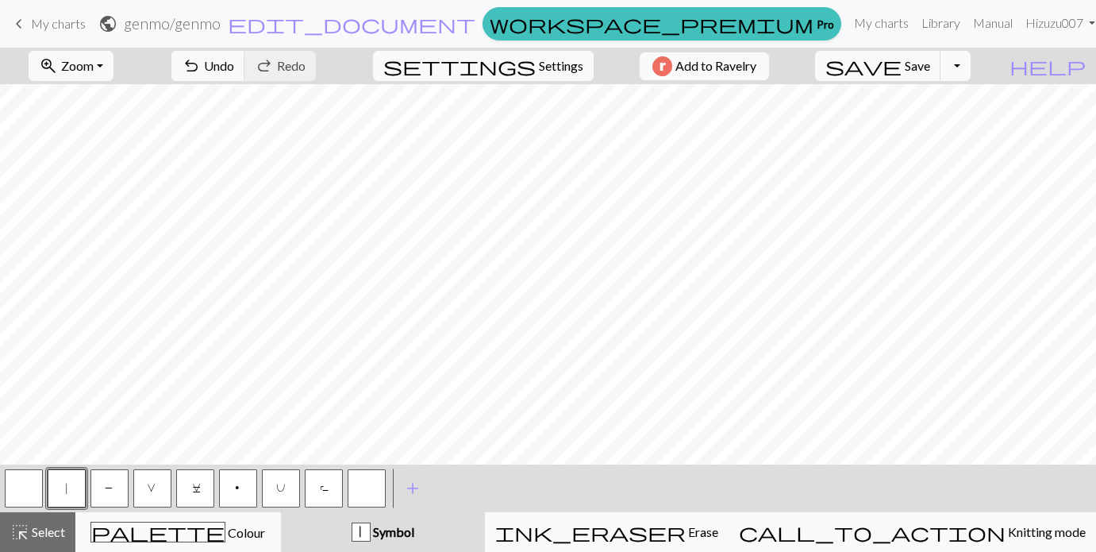
click at [23, 486] on button "button" at bounding box center [24, 488] width 38 height 38
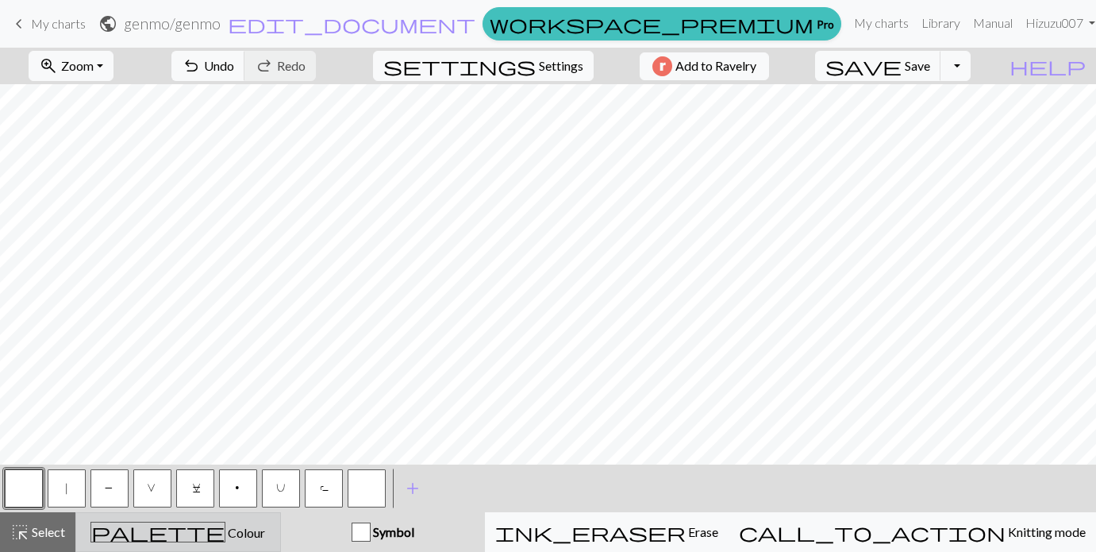
click at [217, 524] on div "palette Colour Colour" at bounding box center [178, 531] width 185 height 21
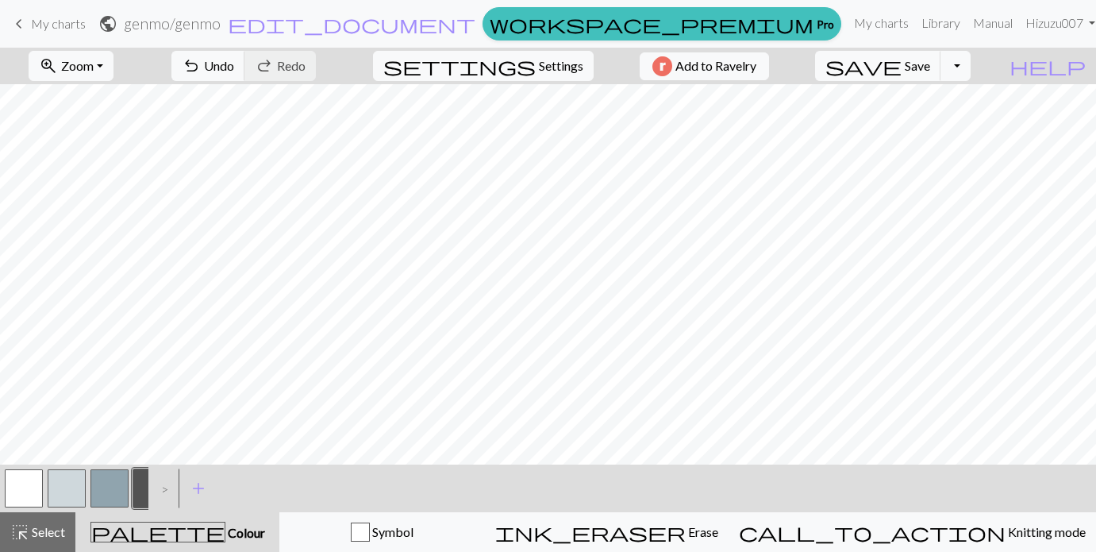
click at [141, 478] on button "button" at bounding box center [152, 488] width 38 height 38
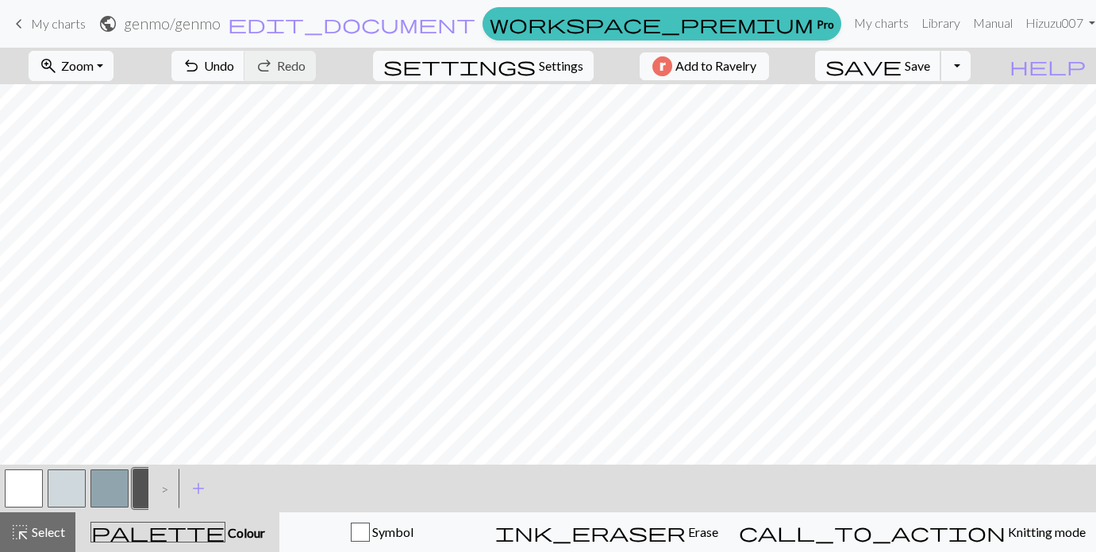
click at [930, 58] on span "Save" at bounding box center [917, 65] width 25 height 15
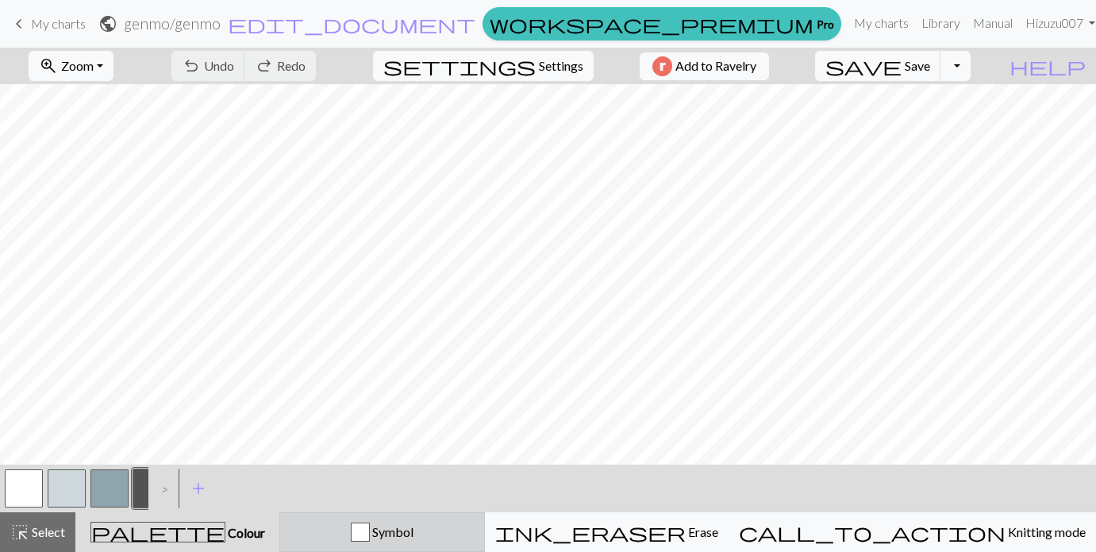
click at [419, 527] on div "Symbol" at bounding box center [382, 531] width 185 height 19
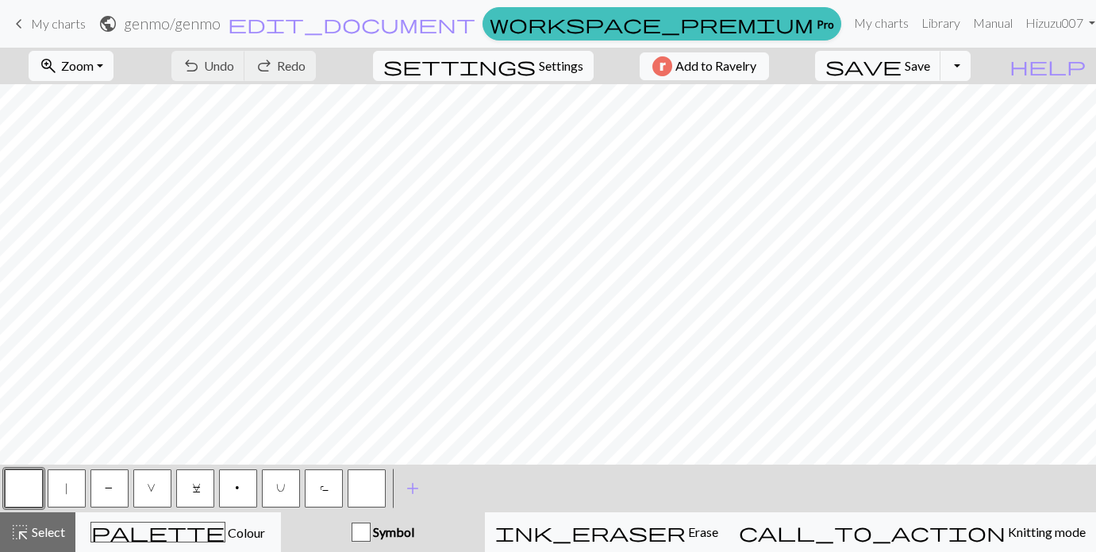
click at [115, 485] on button "P" at bounding box center [109, 488] width 38 height 38
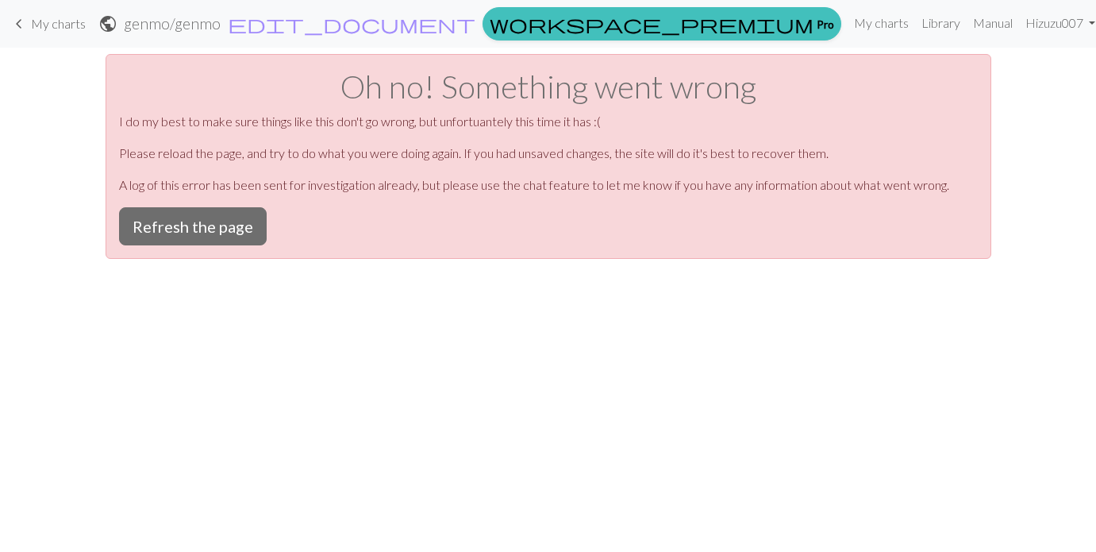
scroll to position [0, 0]
click at [217, 221] on button "Refresh the page" at bounding box center [193, 226] width 148 height 38
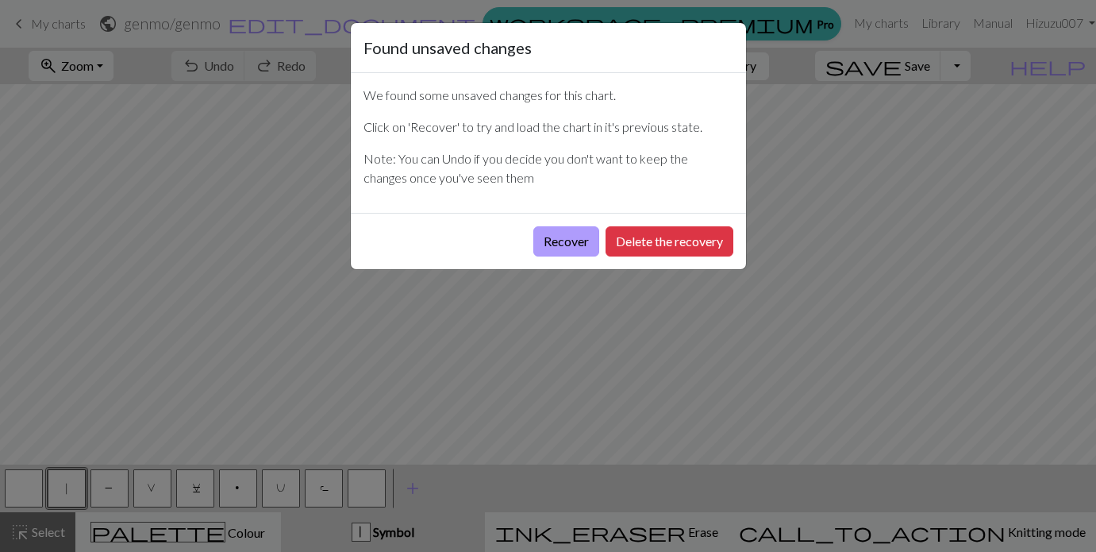
click at [569, 237] on button "Recover" at bounding box center [566, 241] width 66 height 30
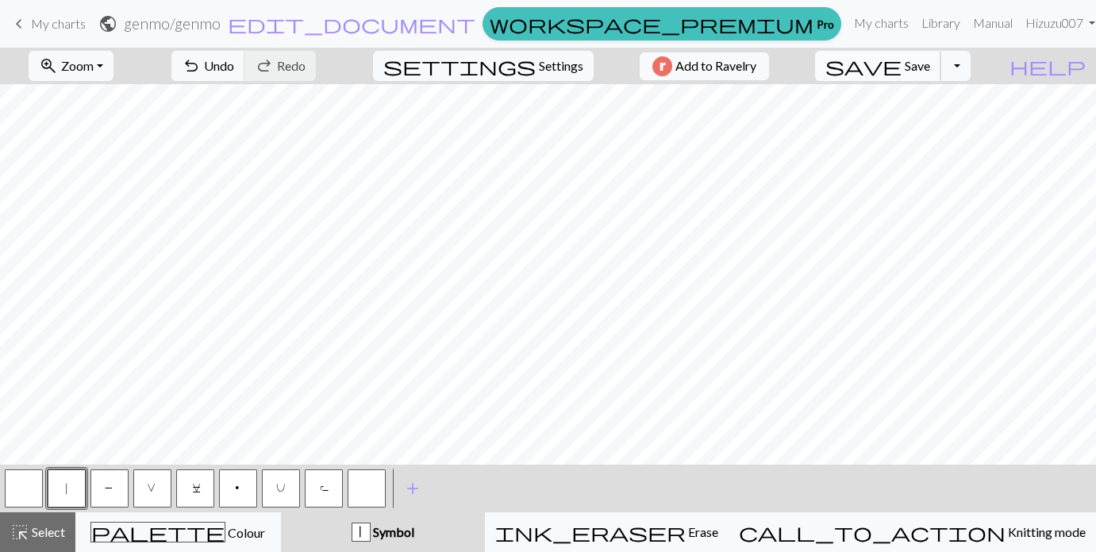
click at [930, 63] on span "Save" at bounding box center [917, 65] width 25 height 15
click at [405, 489] on span "add" at bounding box center [412, 488] width 19 height 22
click at [452, 484] on span "add" at bounding box center [455, 488] width 19 height 22
click at [360, 489] on button "button" at bounding box center [367, 488] width 38 height 38
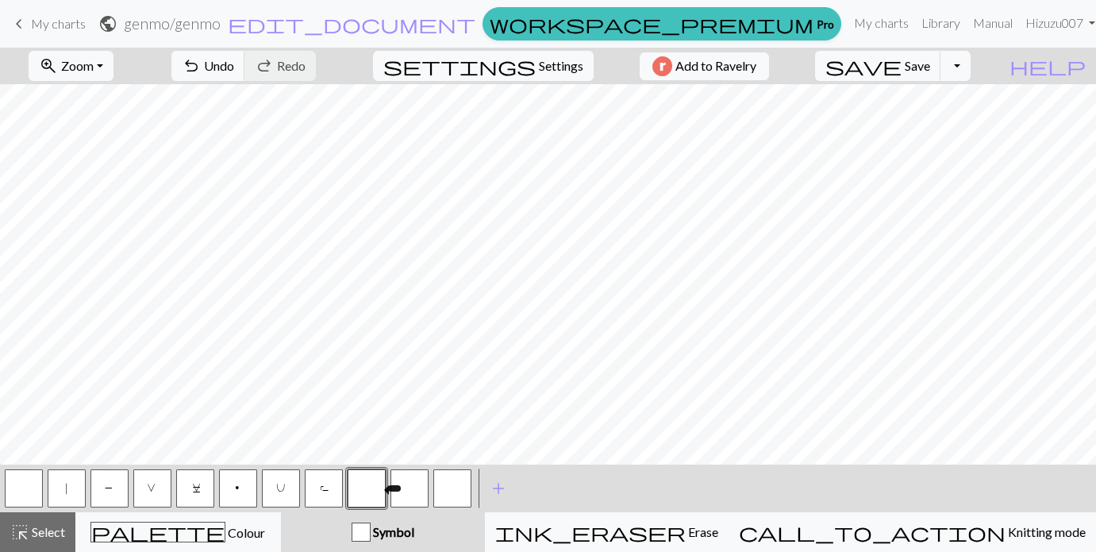
click at [360, 489] on button "button" at bounding box center [367, 488] width 38 height 38
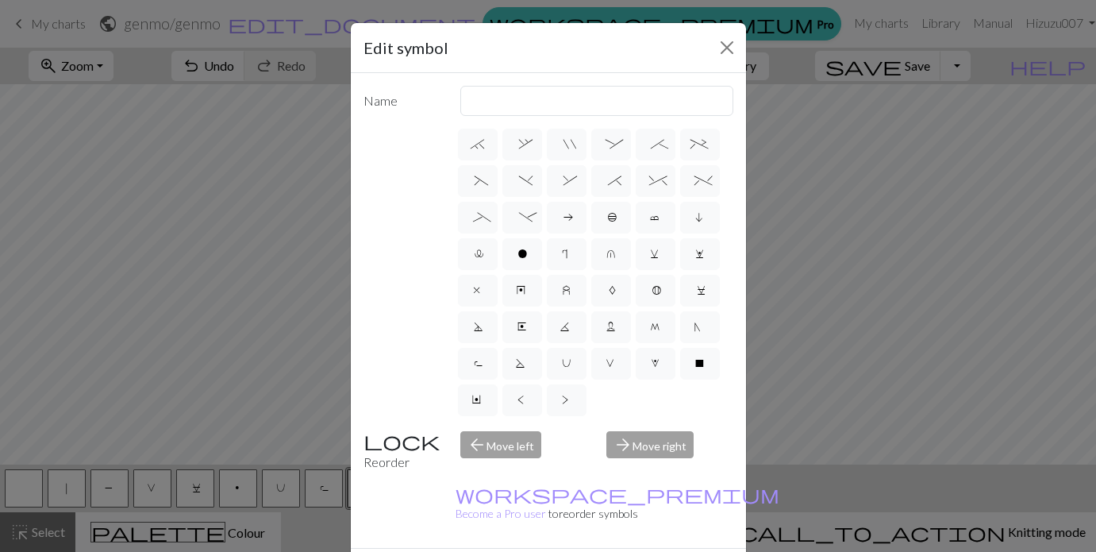
scroll to position [221, 0]
click at [644, 364] on label "W" at bounding box center [656, 364] width 40 height 32
radio input "true"
type input "k1, yo, k1"
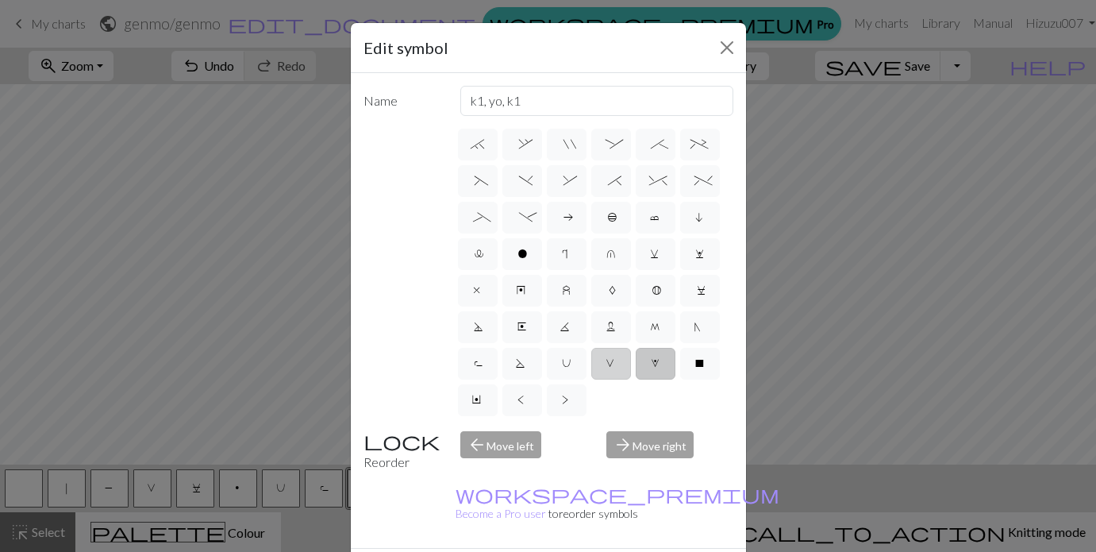
click at [619, 367] on label "V" at bounding box center [611, 364] width 40 height 32
radio input "true"
type input "sl1 purlwise"
click at [657, 256] on span "v" at bounding box center [655, 256] width 11 height 16
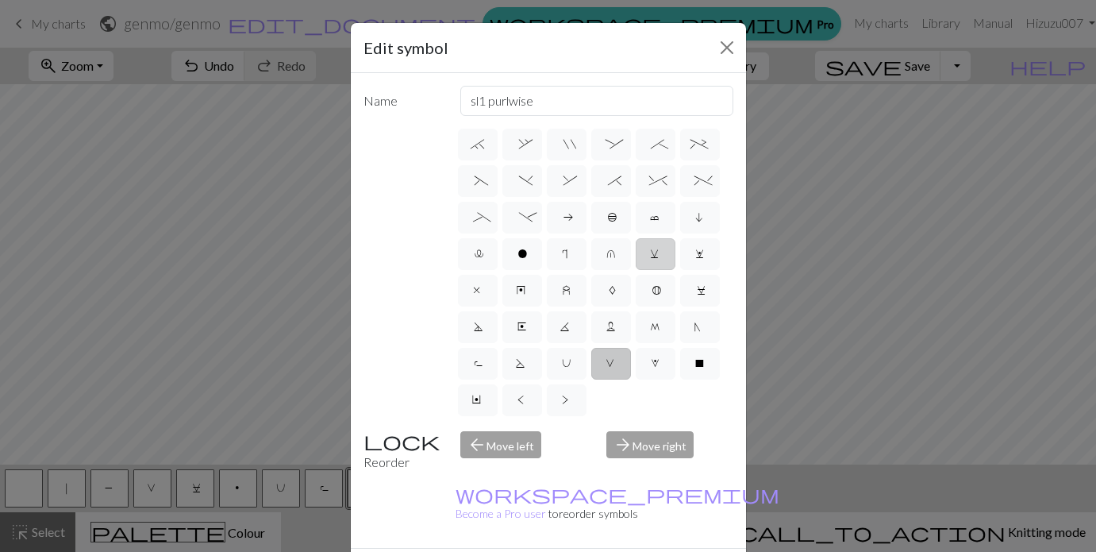
click at [657, 465] on input "v" at bounding box center [655, 470] width 10 height 10
radio input "true"
type input "sl1 knitwise"
click at [693, 285] on label "C" at bounding box center [700, 291] width 40 height 32
click at [697, 502] on input "C" at bounding box center [702, 507] width 10 height 10
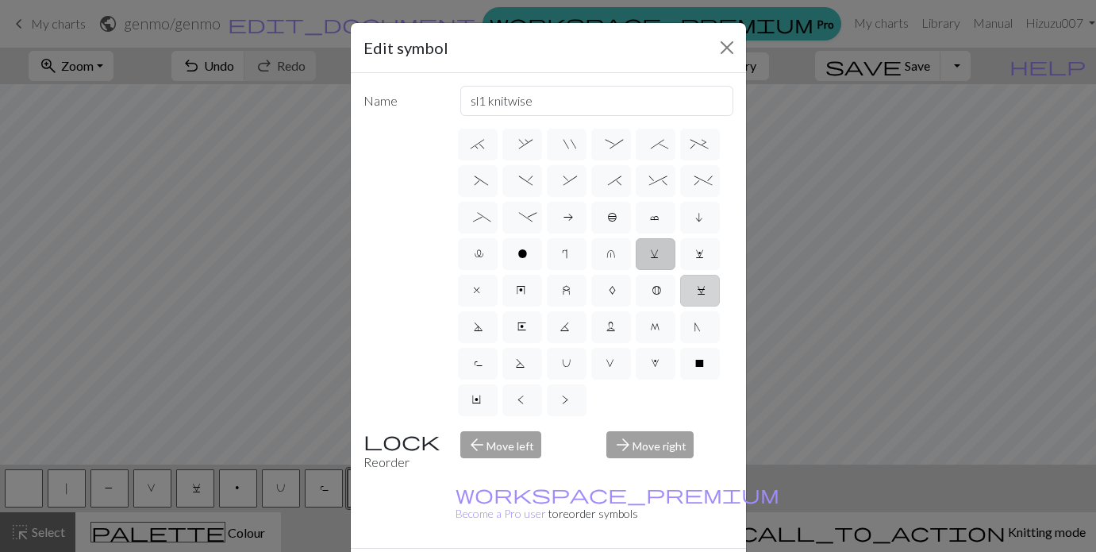
radio input "true"
type input "slp wyif"
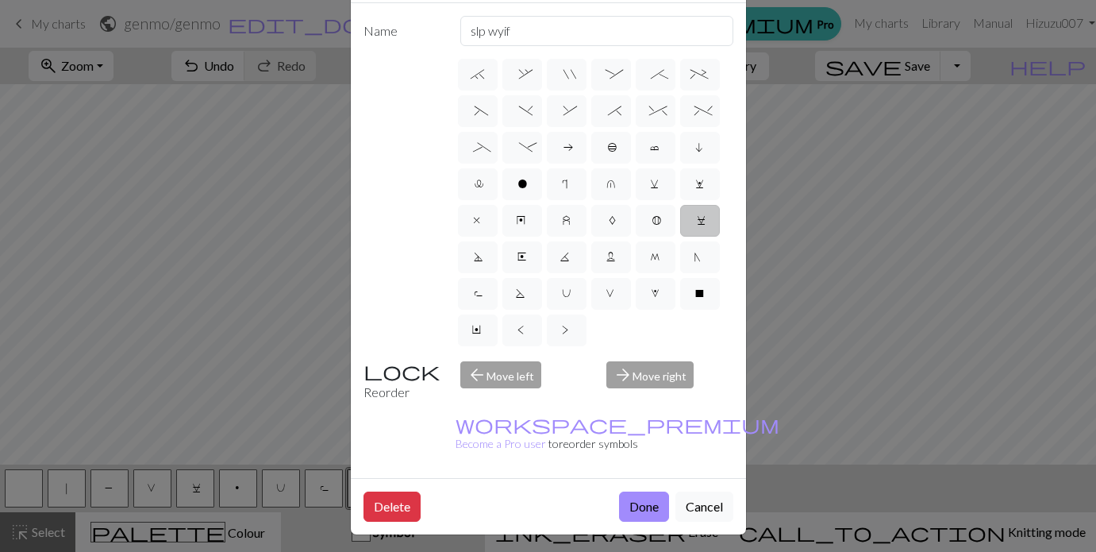
scroll to position [69, 0]
click at [698, 184] on span "w" at bounding box center [700, 187] width 10 height 16
click at [698, 396] on input "w" at bounding box center [700, 401] width 10 height 10
radio input "true"
type input "p1, yo, p1"
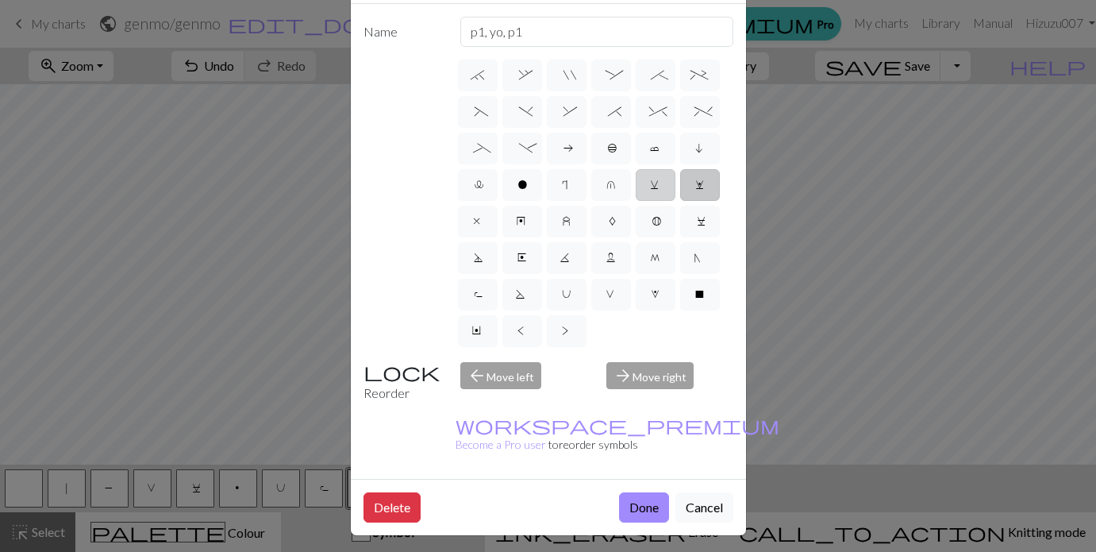
click at [659, 182] on span "v" at bounding box center [655, 187] width 11 height 16
click at [659, 396] on input "v" at bounding box center [655, 401] width 10 height 10
radio input "true"
type input "sl1 knitwise"
click at [575, 180] on label "r" at bounding box center [567, 185] width 40 height 32
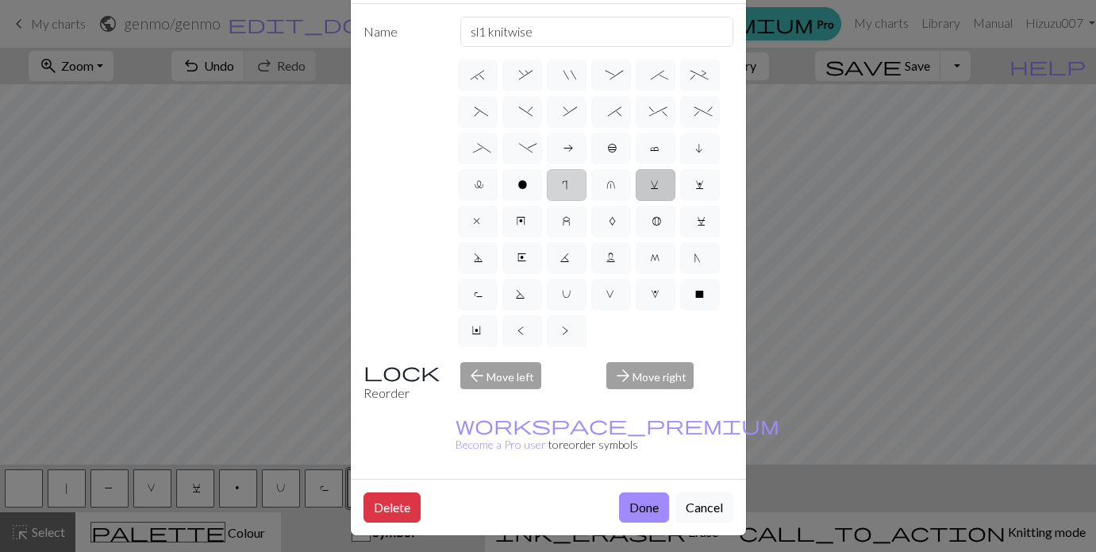
click at [572, 396] on input "r" at bounding box center [567, 401] width 10 height 10
radio input "true"
type input "knit by wrapping yarn over"
click at [483, 183] on label "l" at bounding box center [478, 185] width 40 height 32
click at [483, 396] on input "l" at bounding box center [480, 401] width 10 height 10
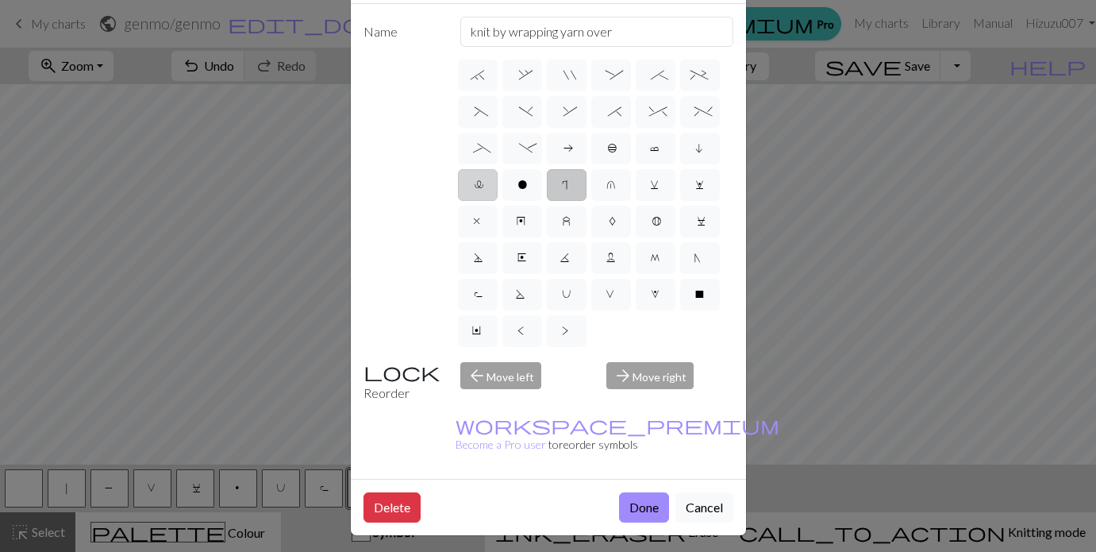
radio input "true"
type input "Twisted stitch"
click at [649, 179] on label "v" at bounding box center [656, 185] width 40 height 32
click at [650, 396] on input "v" at bounding box center [655, 401] width 10 height 10
radio input "true"
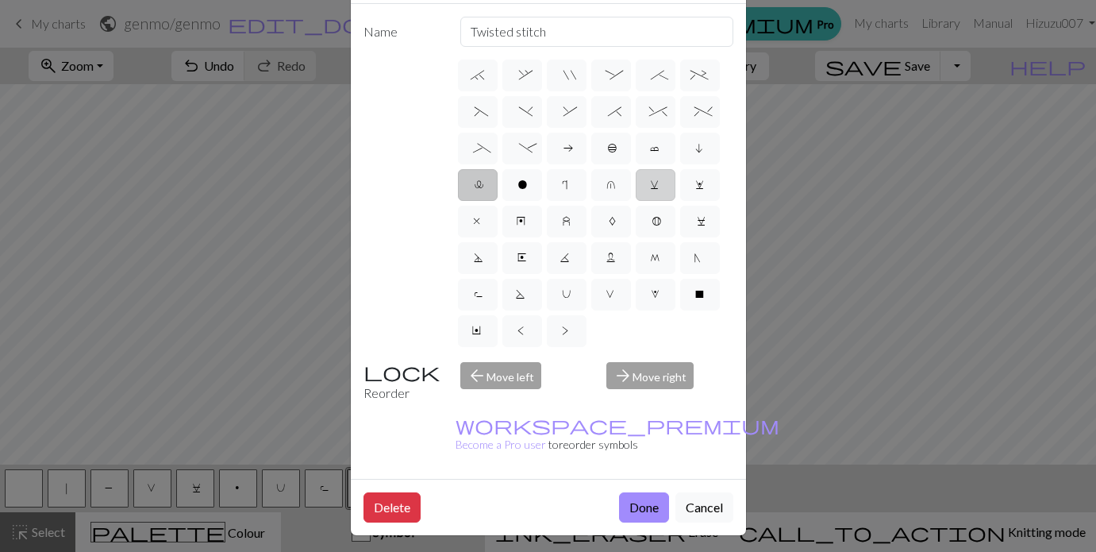
type input "sl1 knitwise"
click at [694, 183] on label "w" at bounding box center [700, 185] width 40 height 32
click at [695, 396] on input "w" at bounding box center [700, 401] width 10 height 10
radio input "true"
type input "p1, yo, p1"
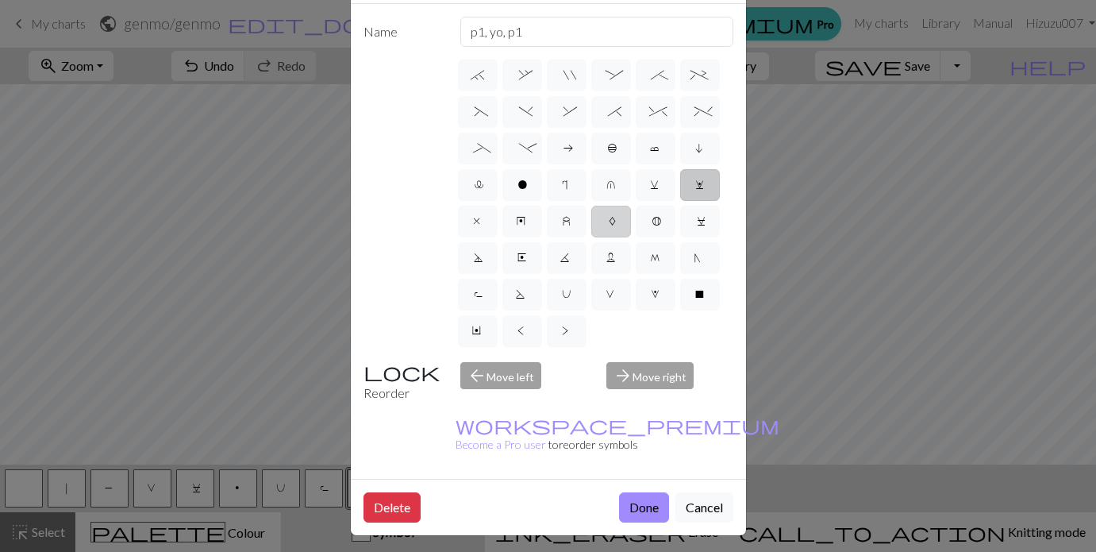
click at [617, 223] on label "A" at bounding box center [611, 222] width 40 height 32
click at [617, 433] on input "A" at bounding box center [613, 438] width 10 height 10
radio input "true"
click at [655, 225] on span "B" at bounding box center [656, 223] width 8 height 16
click at [655, 433] on input "B" at bounding box center [657, 438] width 10 height 10
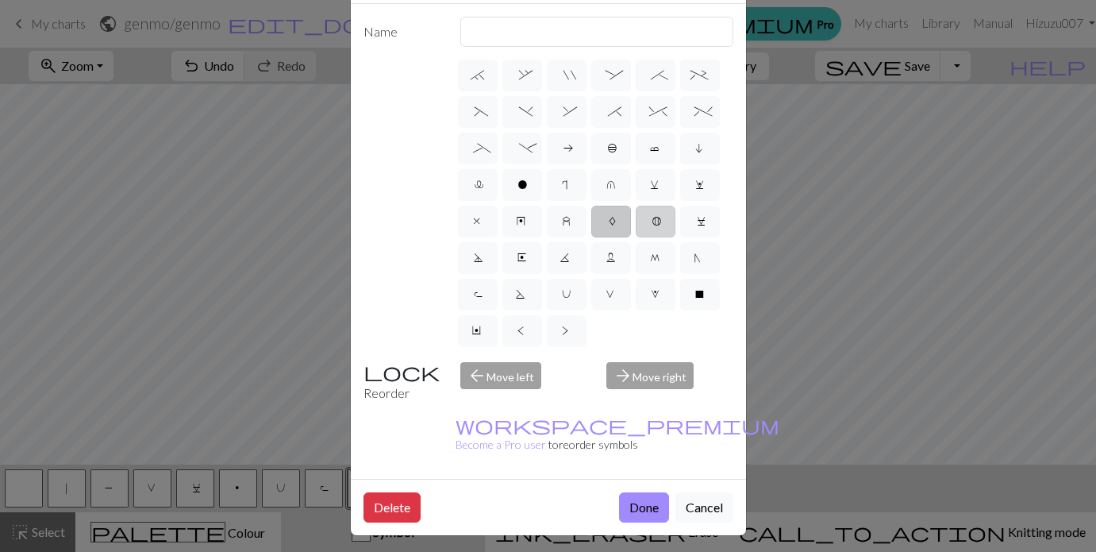
radio input "true"
type input "Bobble"
click at [609, 259] on span "L" at bounding box center [611, 260] width 10 height 16
click at [609, 469] on input "L" at bounding box center [611, 474] width 10 height 10
radio input "true"
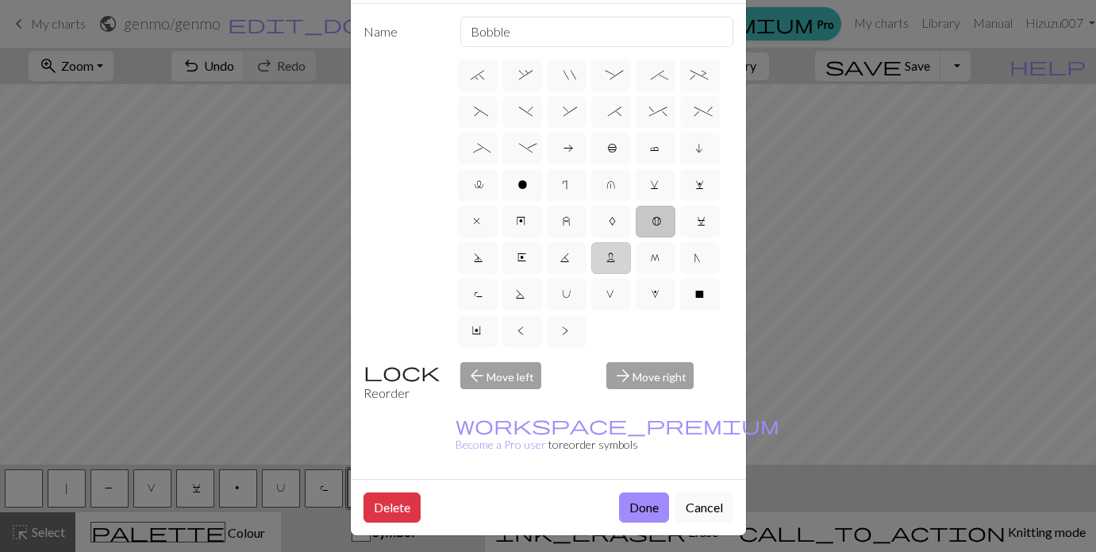
type input "Twisted reverse stitch"
click at [651, 263] on span "M" at bounding box center [655, 260] width 11 height 16
click at [651, 469] on input "M" at bounding box center [655, 474] width 10 height 10
radio input "true"
type input "m1"
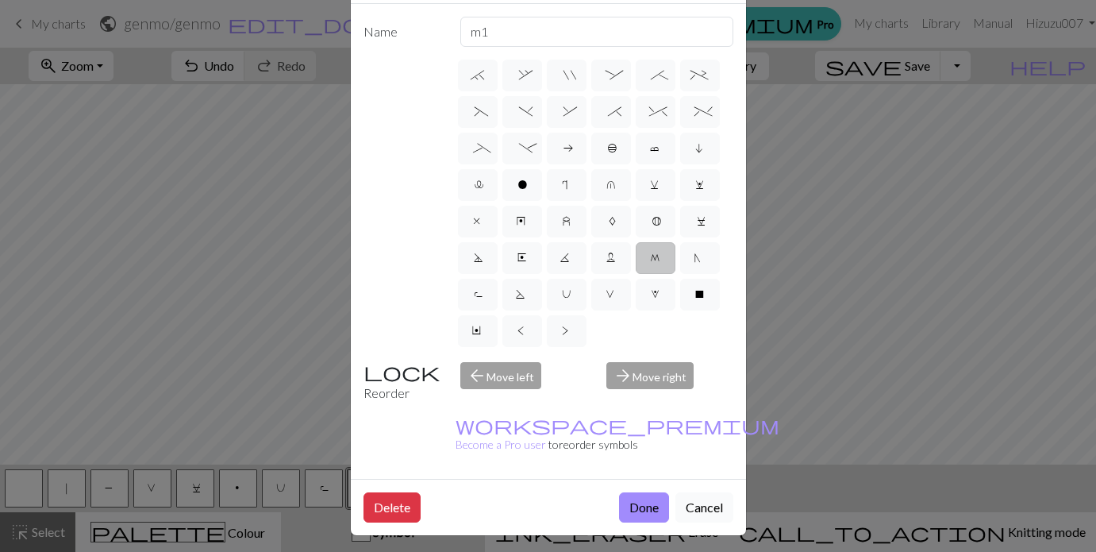
click at [694, 492] on button "Cancel" at bounding box center [704, 507] width 58 height 30
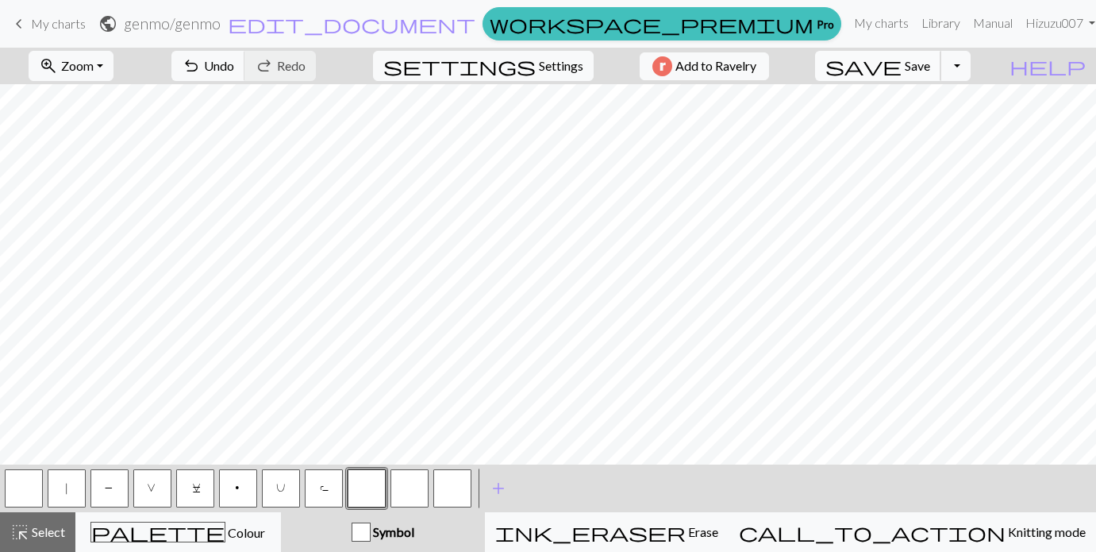
click at [930, 59] on span "Save" at bounding box center [917, 65] width 25 height 15
